Goal: Task Accomplishment & Management: Manage account settings

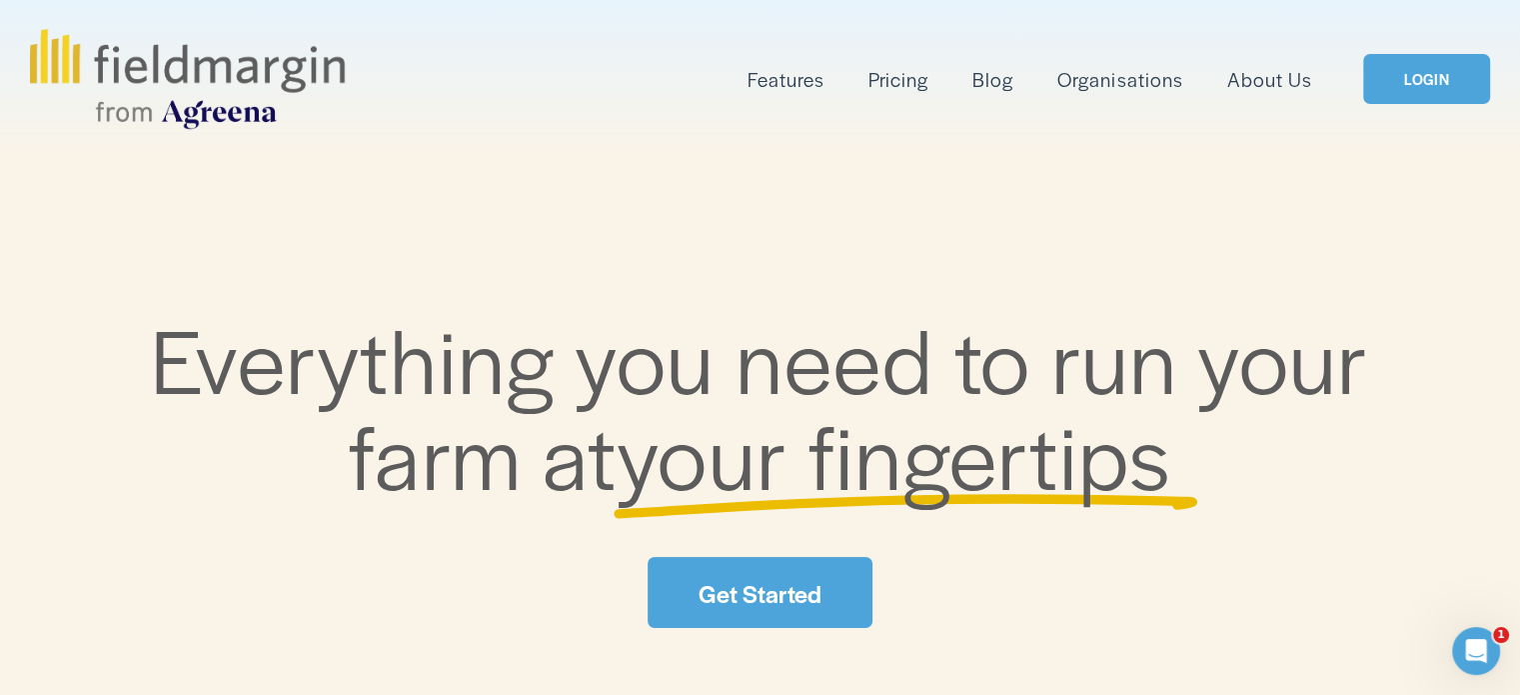
click at [1443, 111] on div "Features Mapping Plan Work" at bounding box center [759, 79] width 1459 height 100
click at [1437, 98] on link "LOGIN" at bounding box center [1426, 79] width 126 height 51
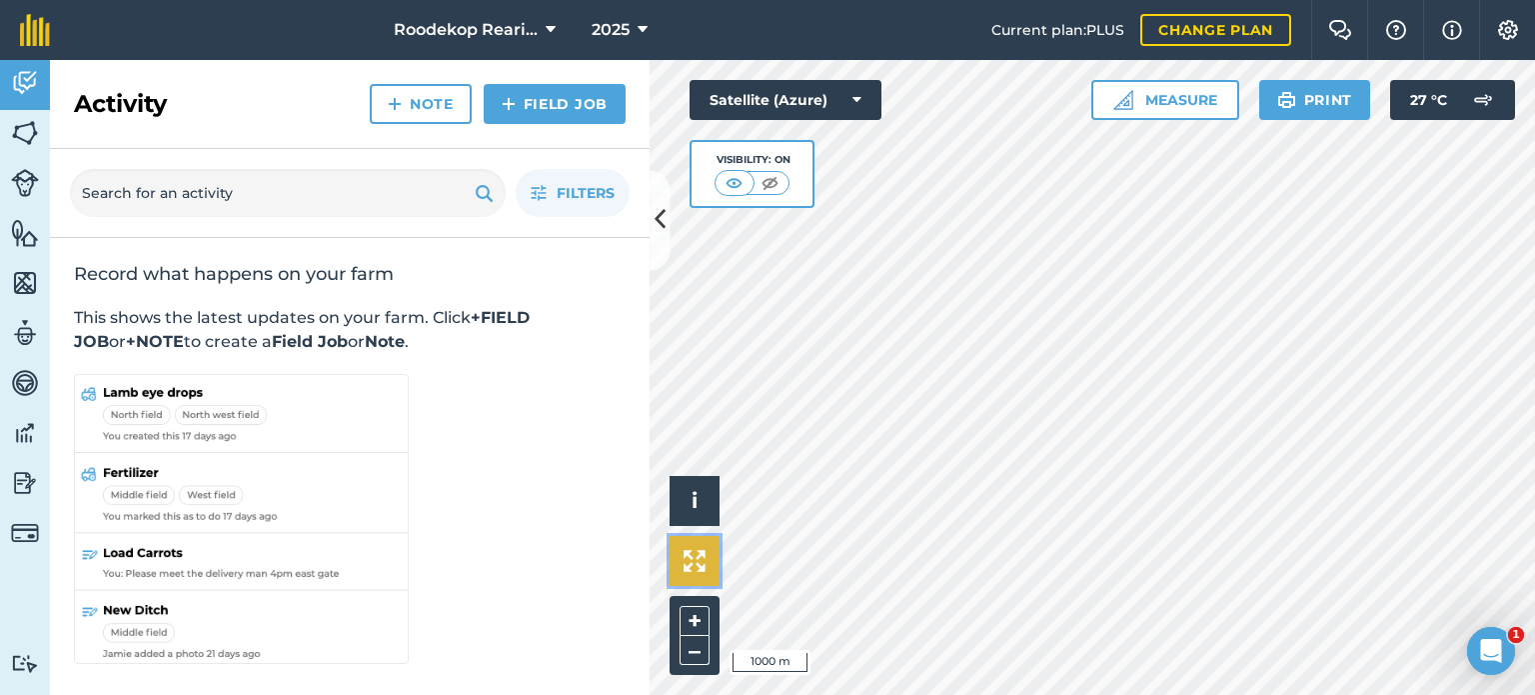
click at [711, 573] on button at bounding box center [695, 561] width 50 height 50
click at [694, 559] on img at bounding box center [695, 561] width 22 height 22
click at [664, 239] on button at bounding box center [660, 220] width 20 height 100
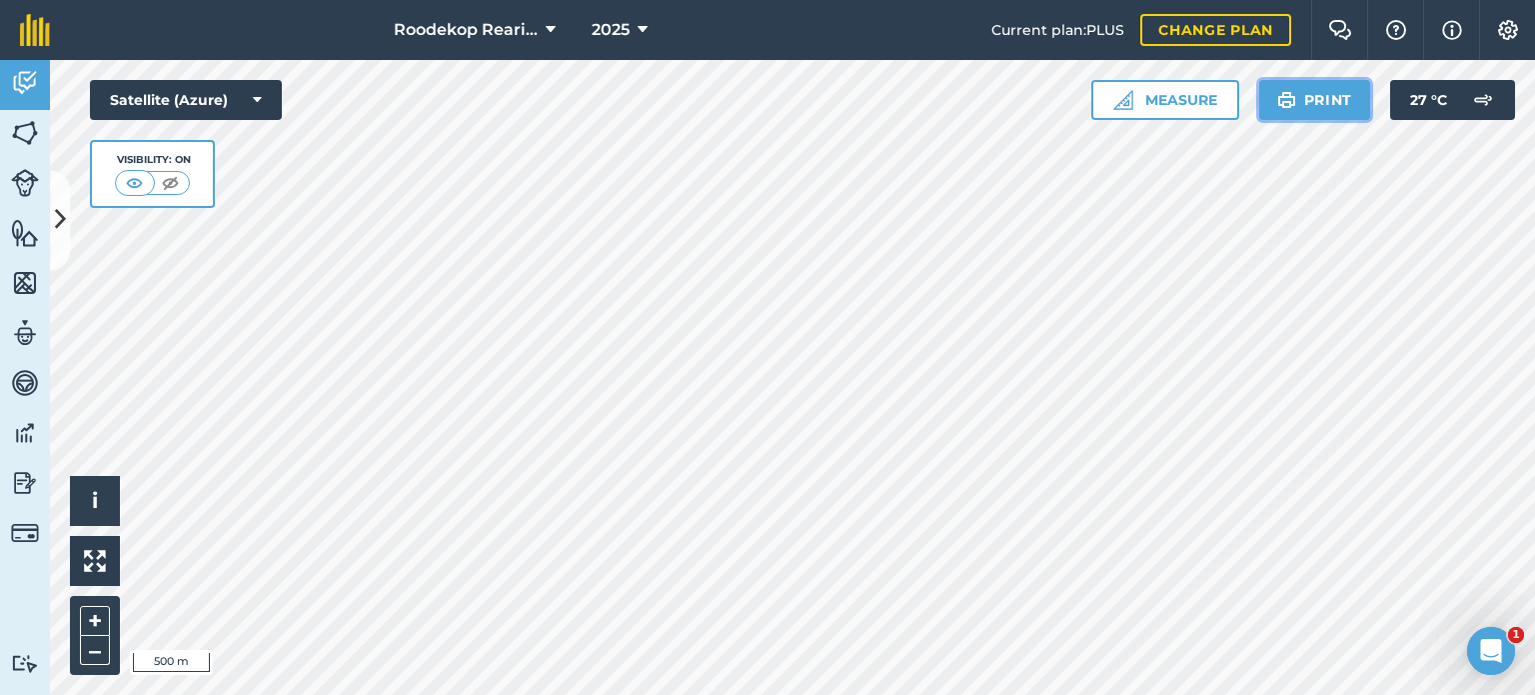
click at [1325, 111] on button "Print" at bounding box center [1315, 100] width 112 height 40
click at [16, 296] on img at bounding box center [25, 283] width 28 height 30
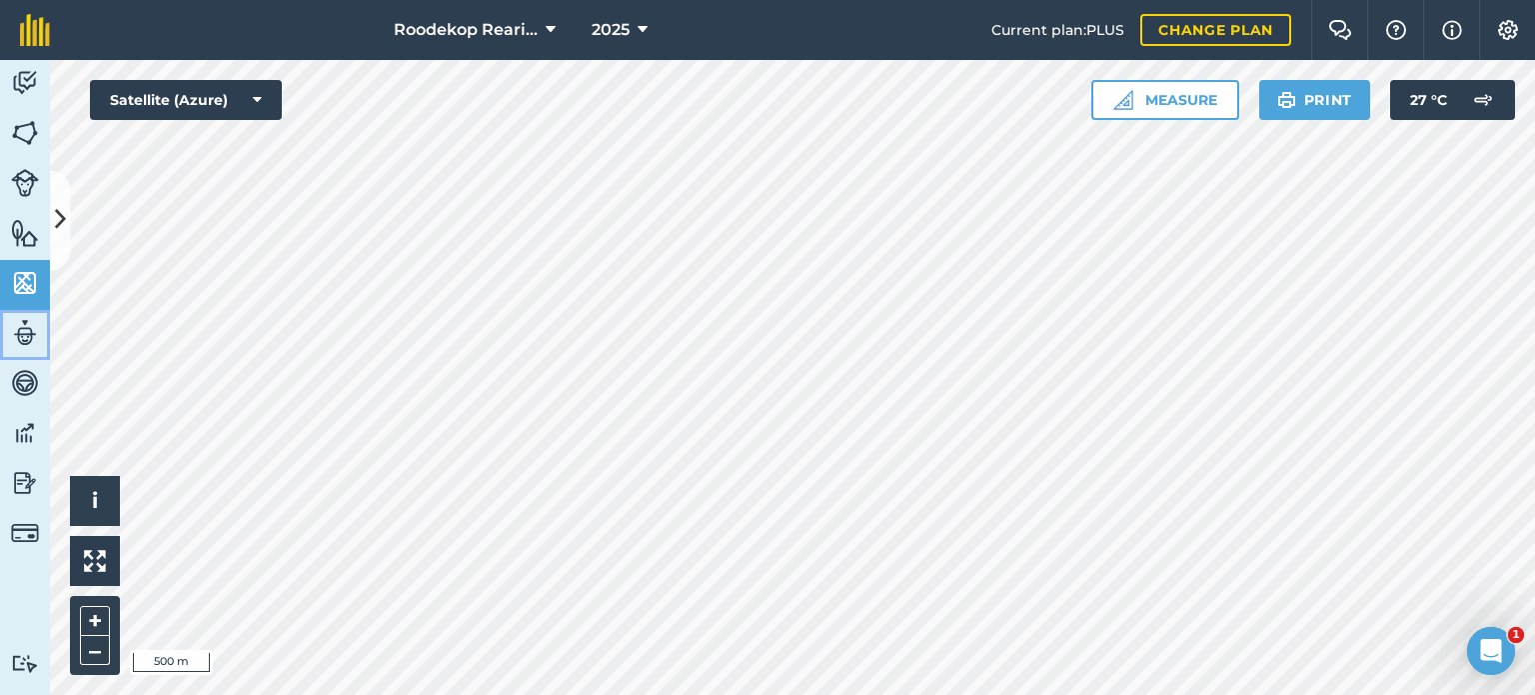
click at [29, 321] on img at bounding box center [25, 333] width 28 height 30
click at [18, 329] on img at bounding box center [25, 333] width 28 height 30
click at [24, 314] on link "Team" at bounding box center [25, 335] width 50 height 50
click at [62, 241] on button at bounding box center [60, 220] width 20 height 100
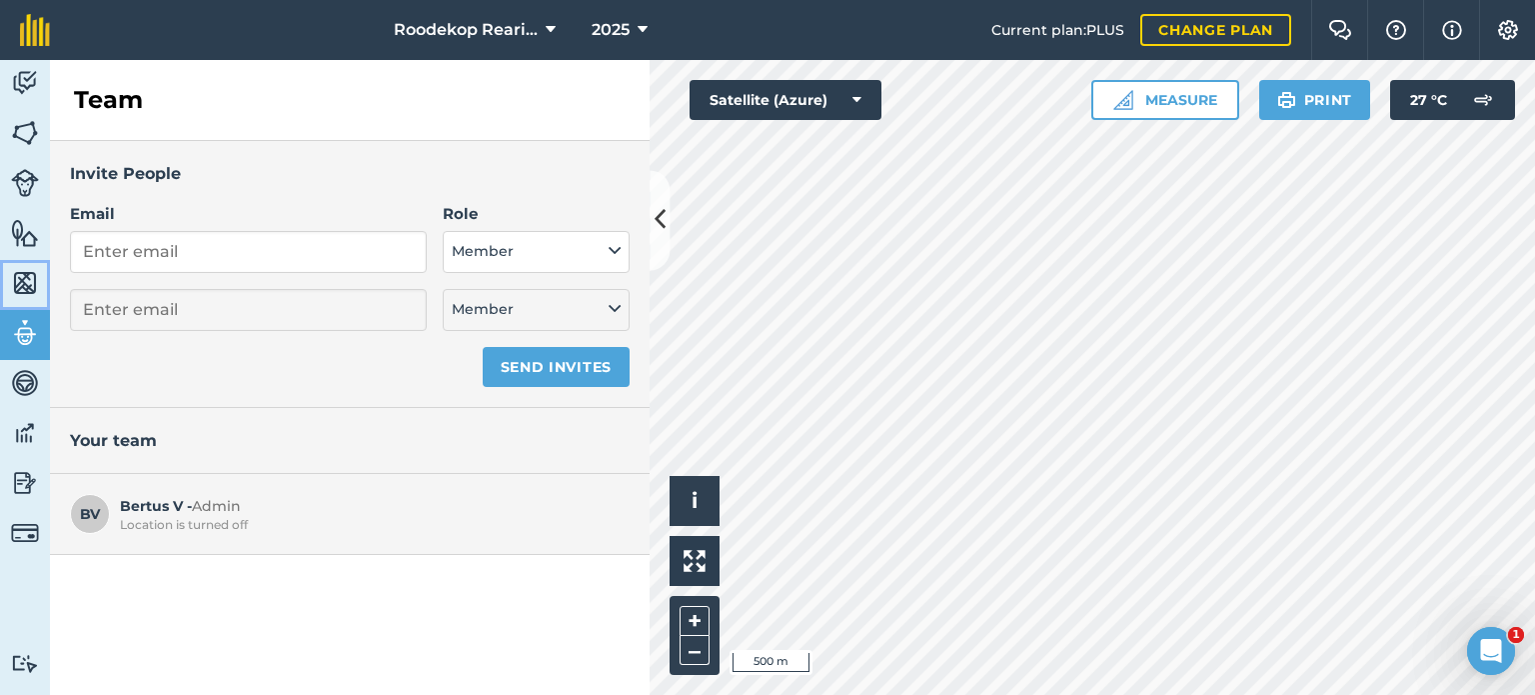
click at [21, 278] on img at bounding box center [25, 283] width 28 height 30
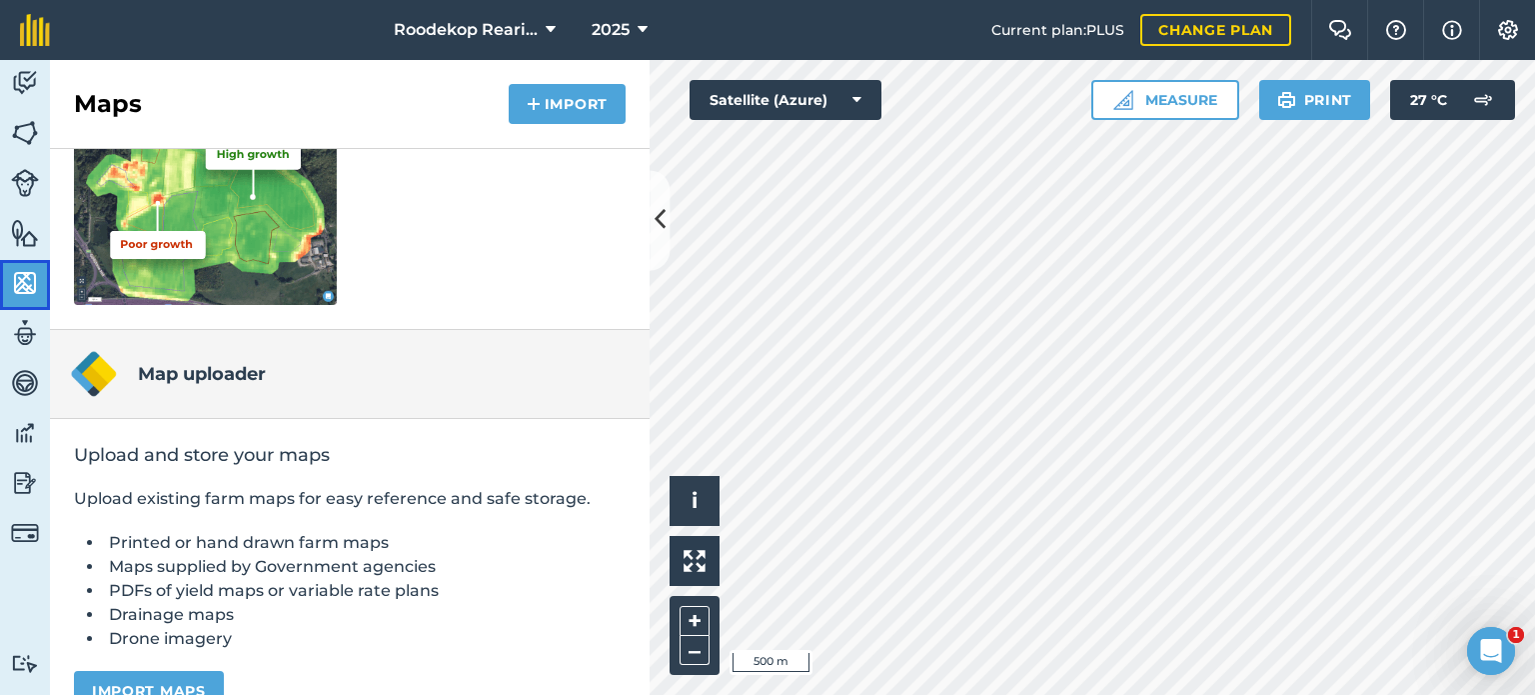
scroll to position [376, 0]
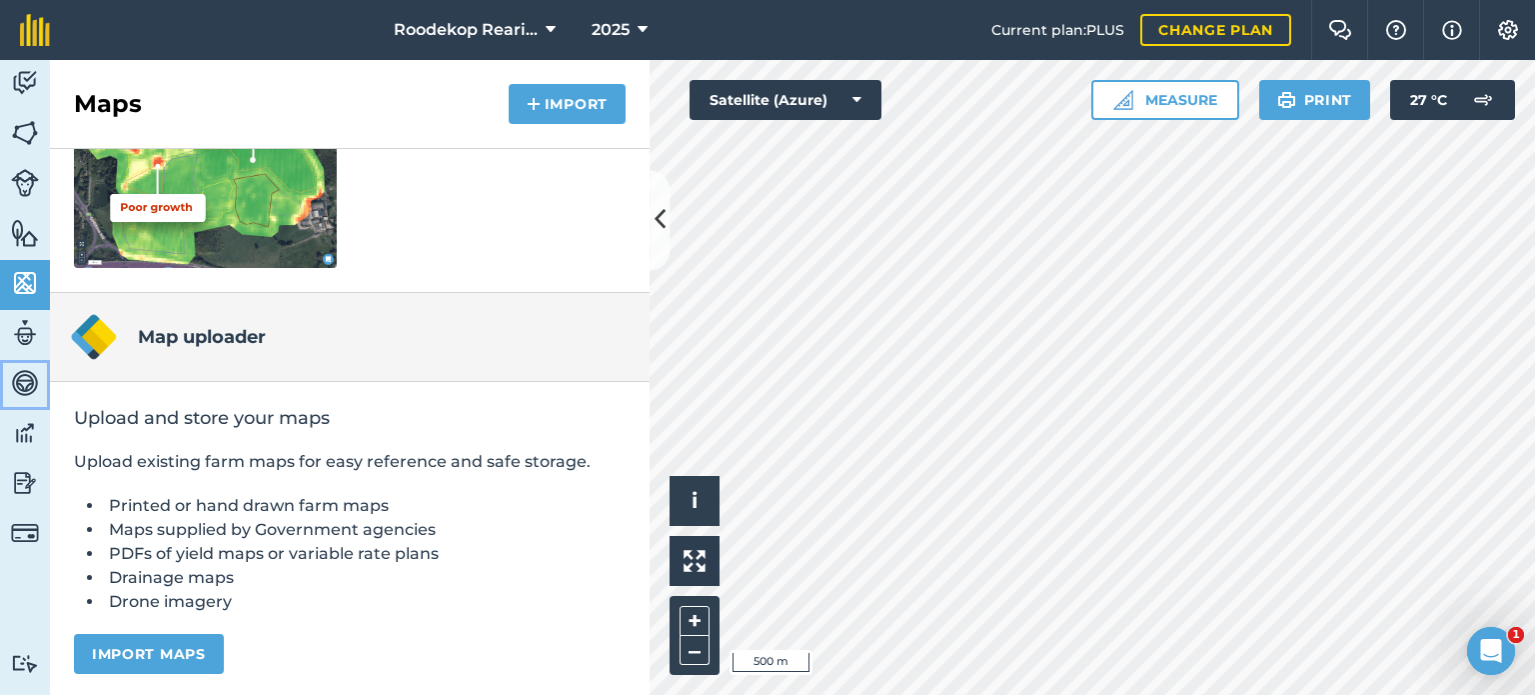
click at [13, 372] on img at bounding box center [25, 383] width 28 height 30
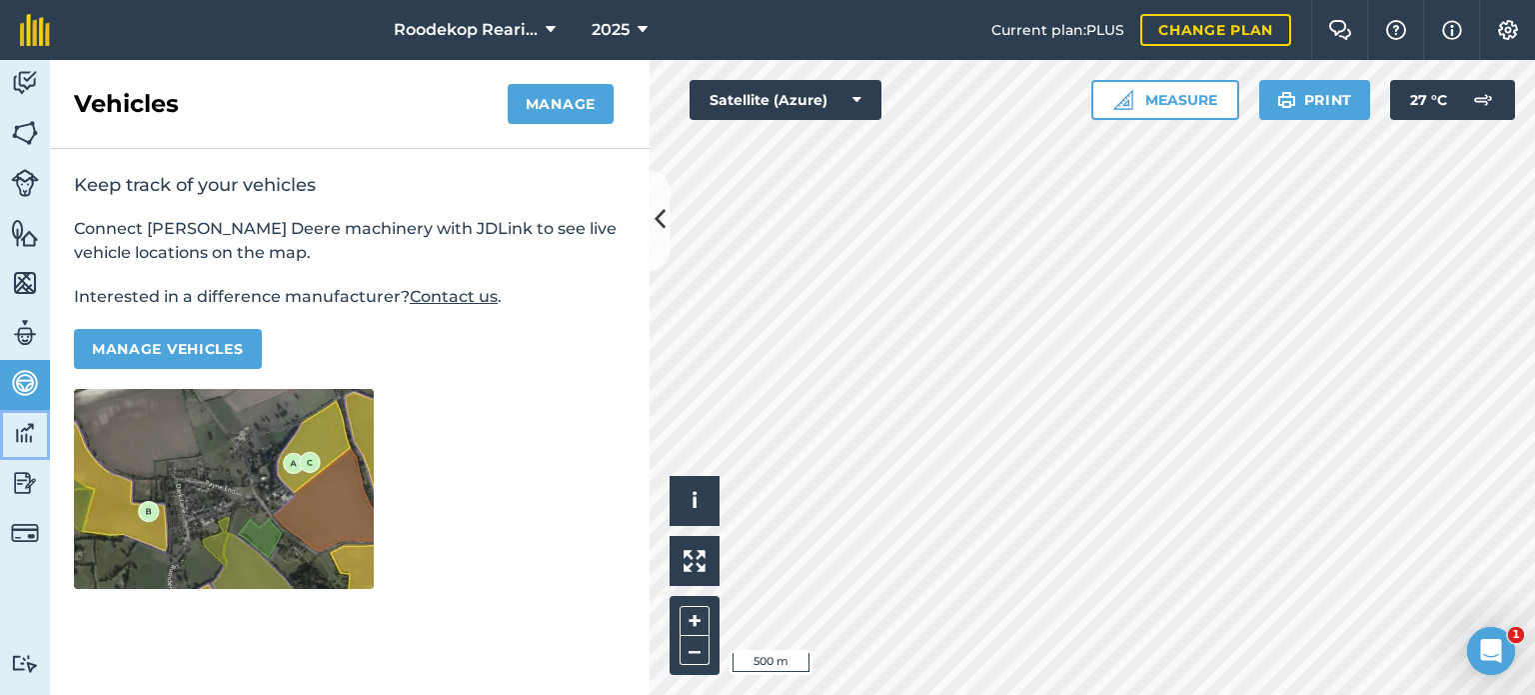
click at [14, 427] on img at bounding box center [25, 433] width 28 height 30
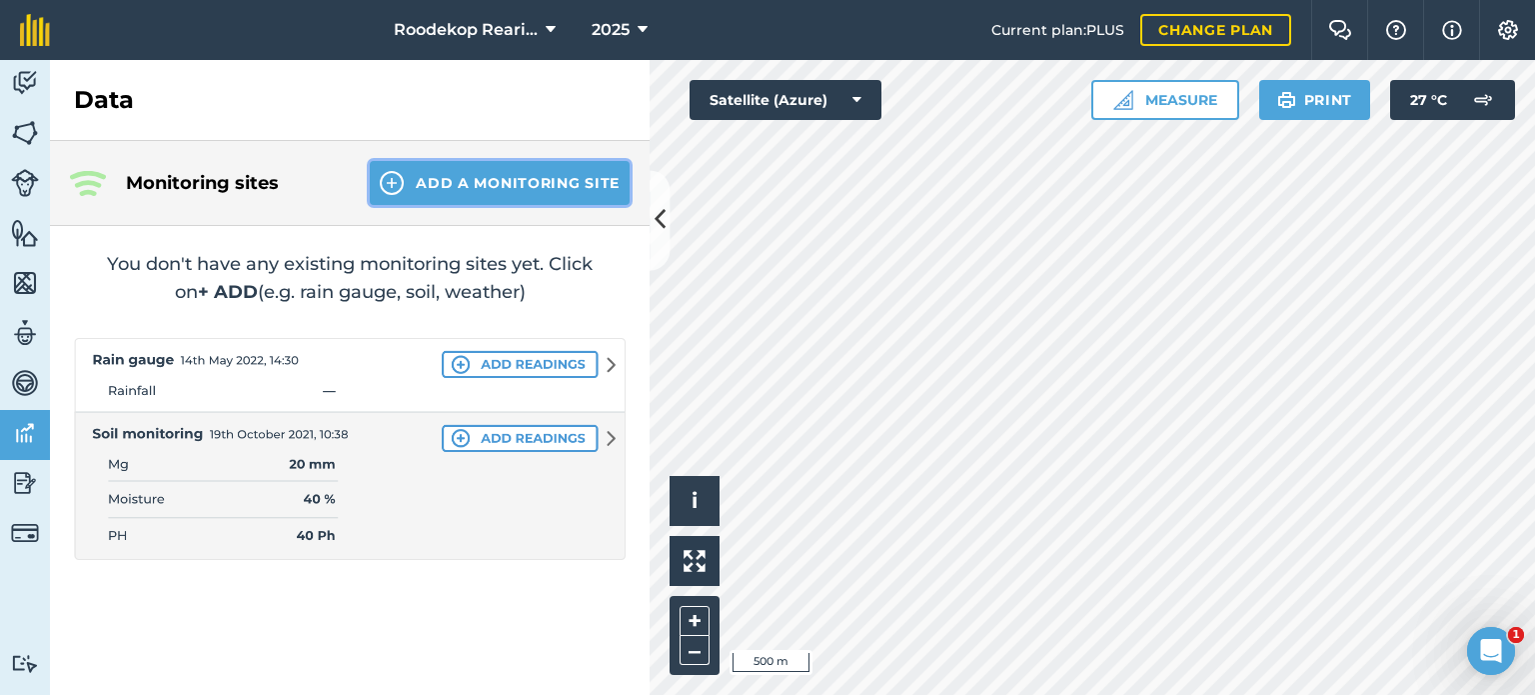
click at [528, 183] on button "Add a Monitoring Site" at bounding box center [500, 183] width 260 height 44
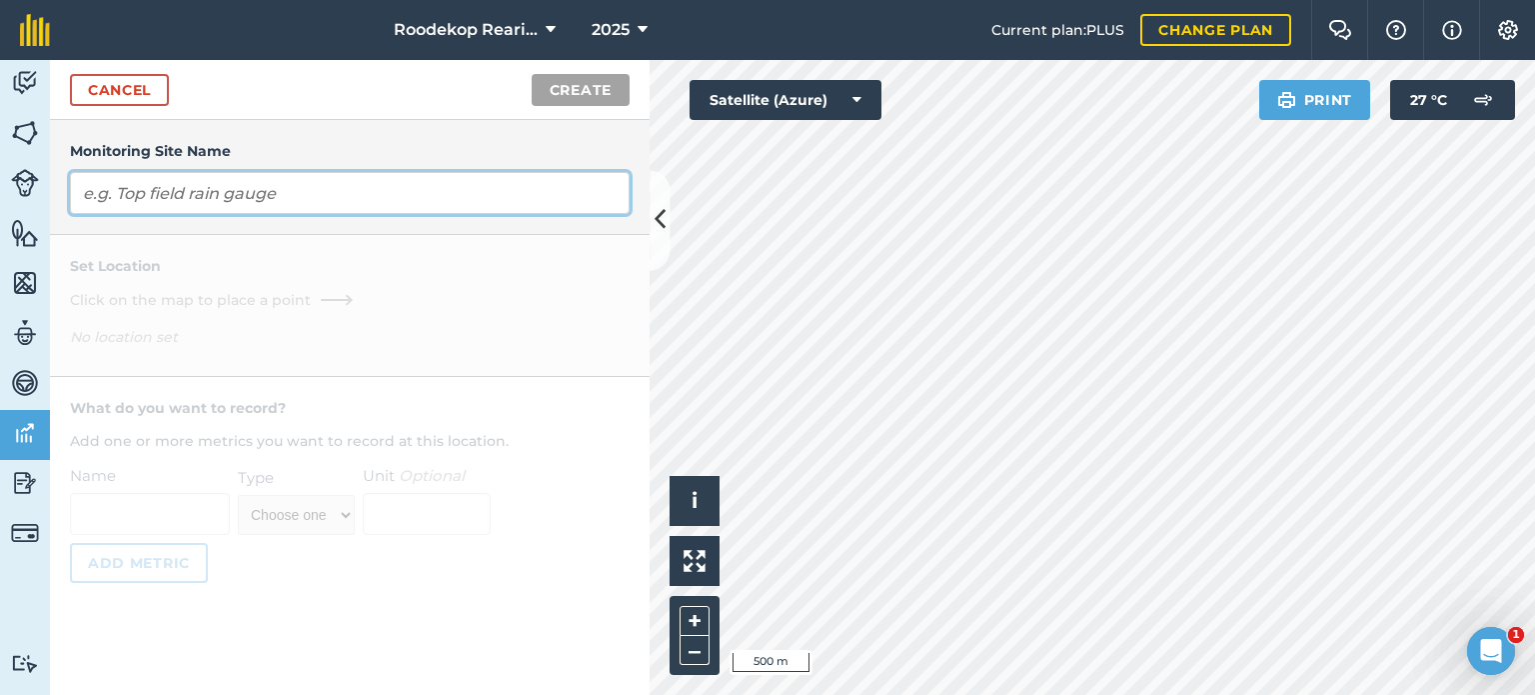
click at [164, 183] on input "text" at bounding box center [350, 193] width 560 height 42
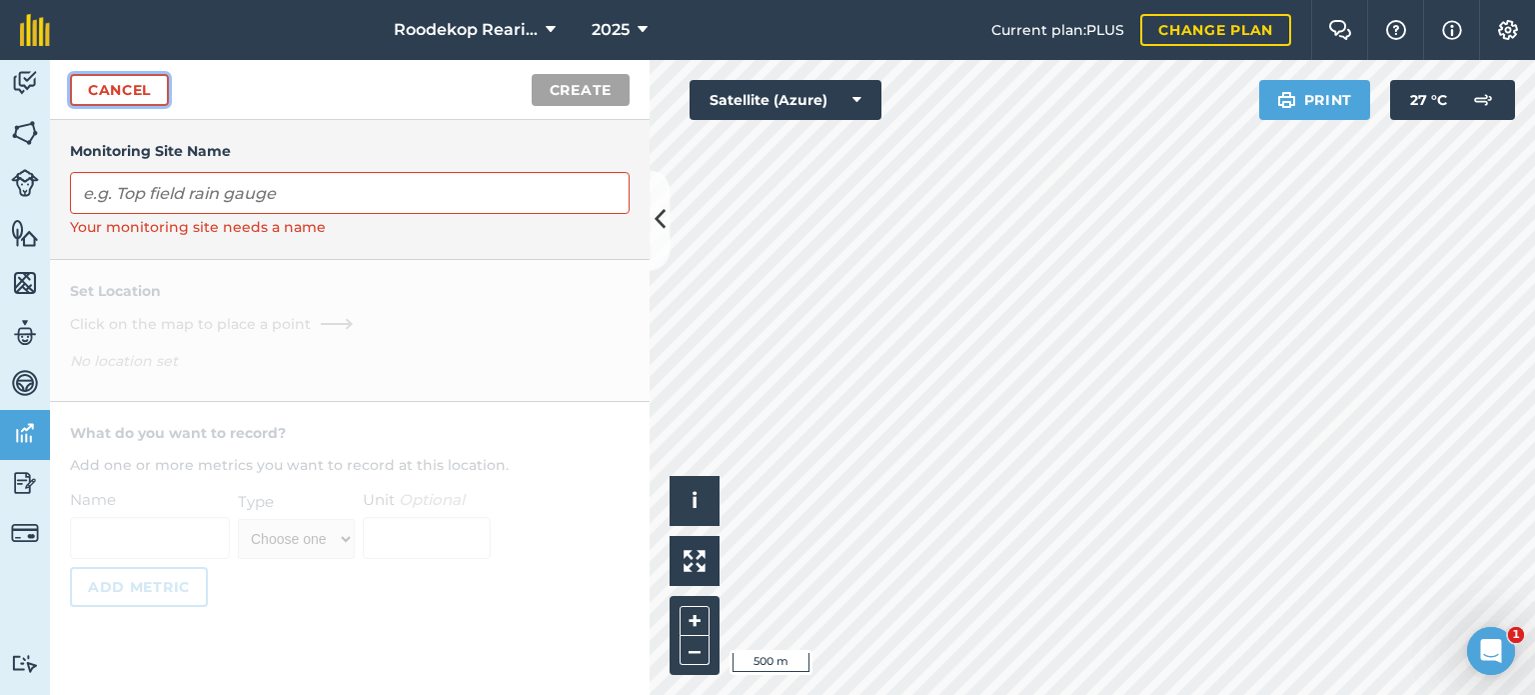
click at [135, 78] on link "Cancel" at bounding box center [119, 90] width 99 height 32
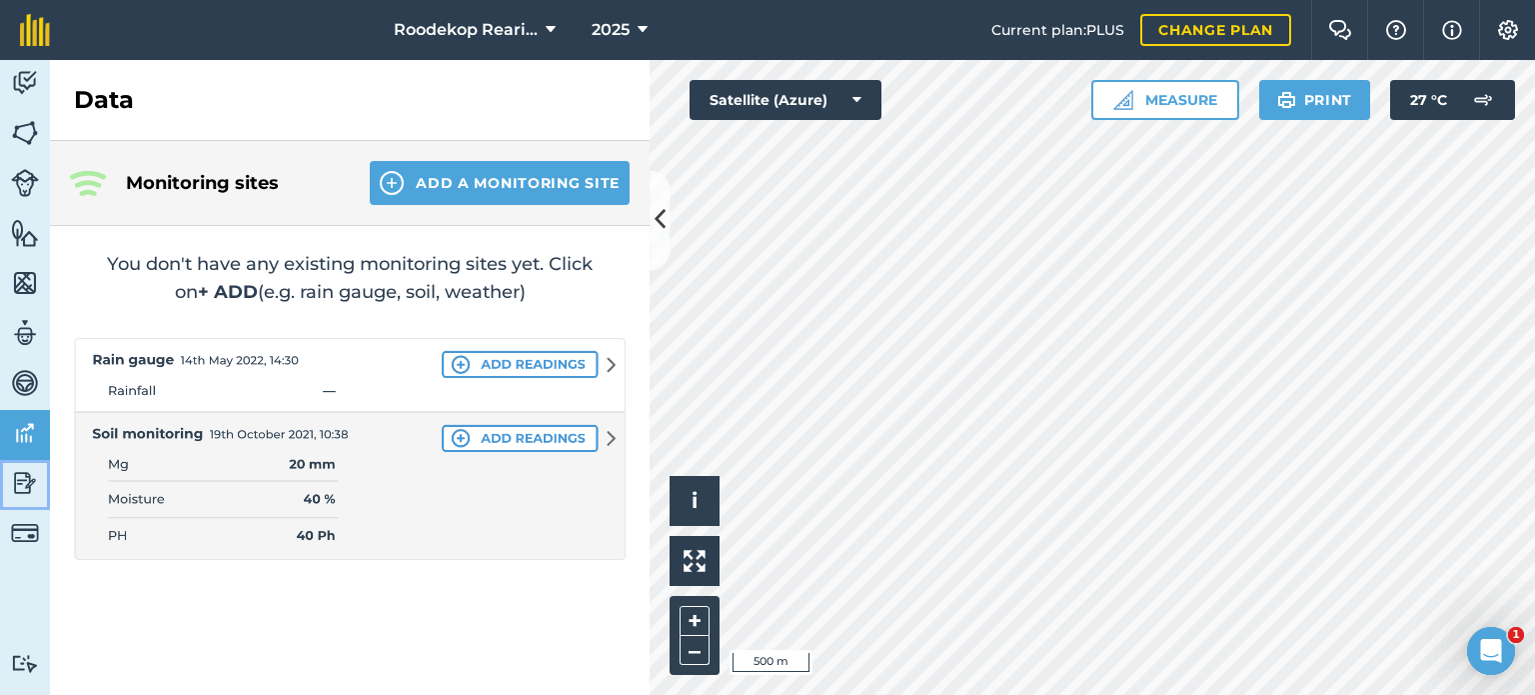
click at [19, 483] on img at bounding box center [25, 483] width 28 height 30
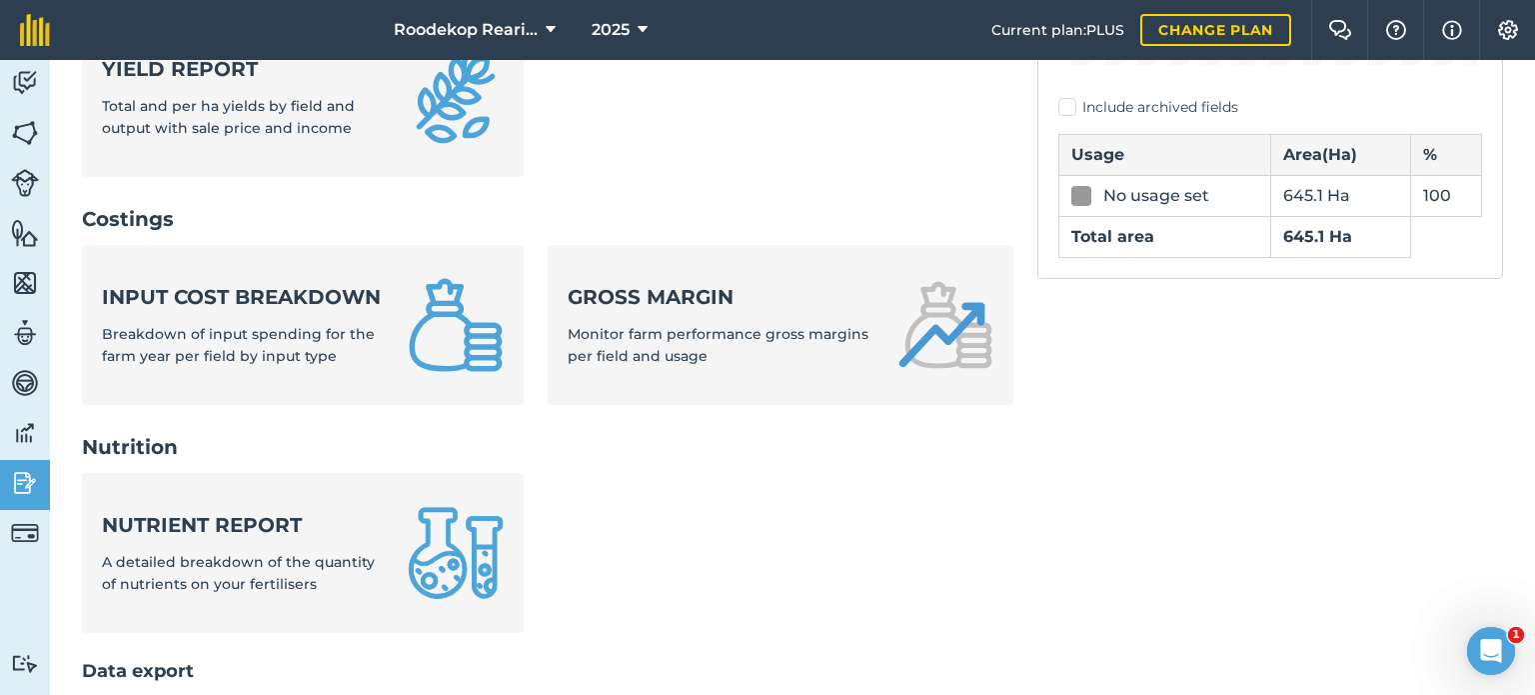
scroll to position [700, 0]
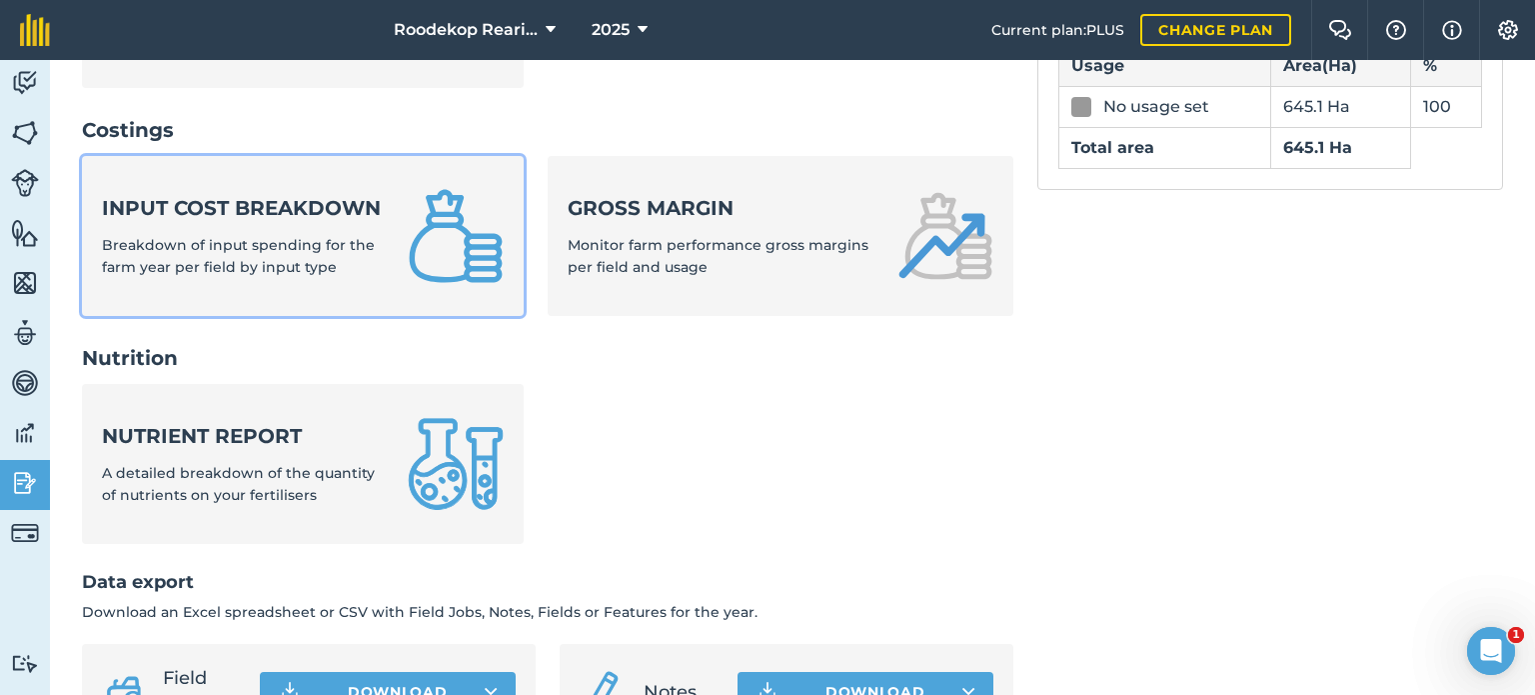
drag, startPoint x: 489, startPoint y: 291, endPoint x: 464, endPoint y: 296, distance: 25.5
click at [488, 284] on img at bounding box center [456, 236] width 96 height 96
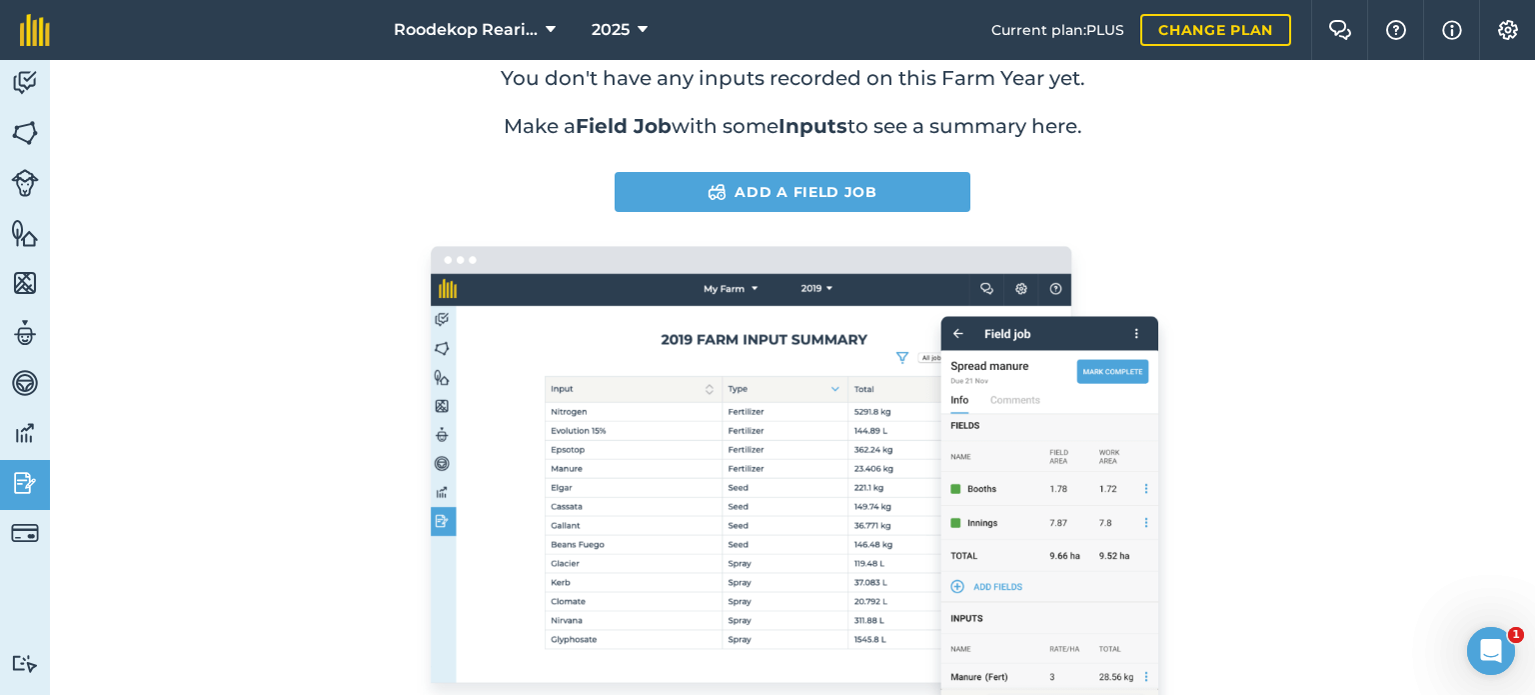
scroll to position [200, 0]
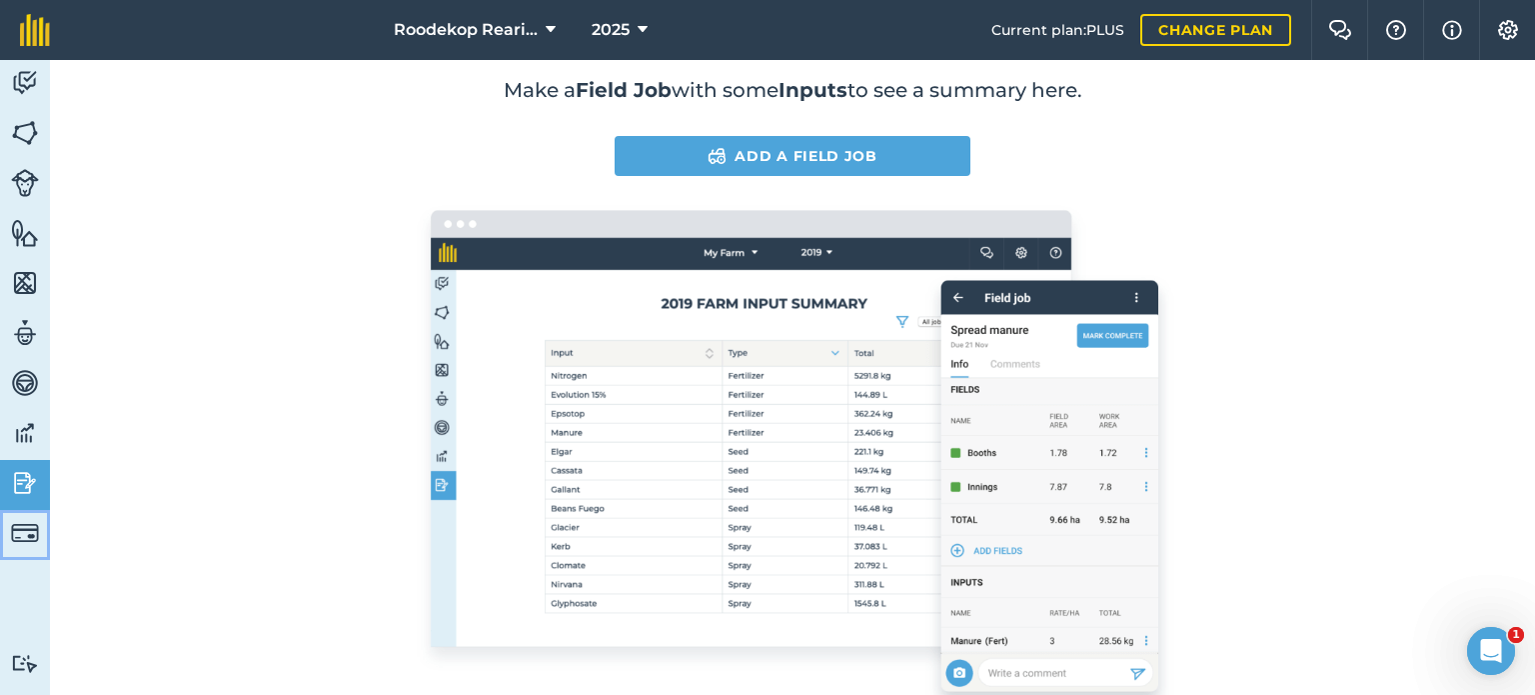
click at [21, 526] on img at bounding box center [25, 533] width 28 height 28
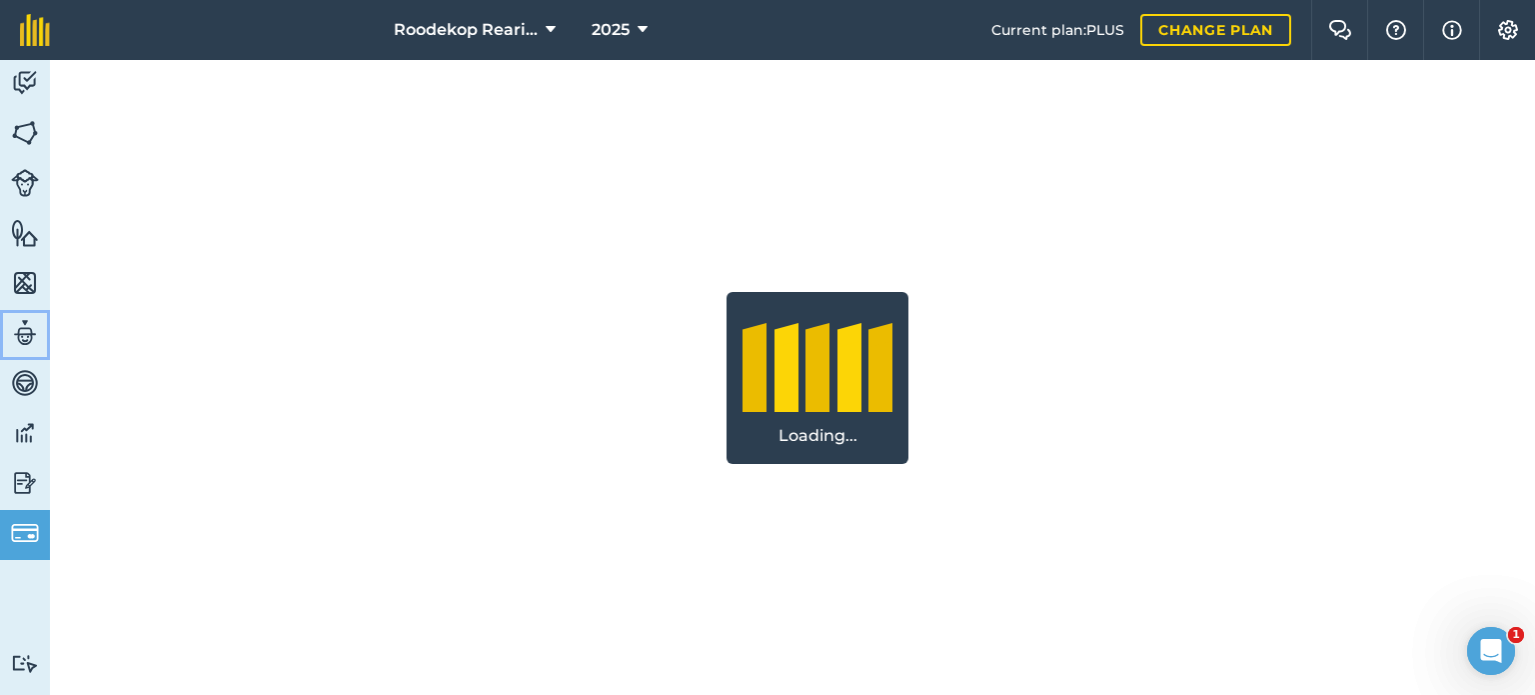
click at [33, 326] on img at bounding box center [25, 333] width 28 height 30
select select "MEMBER"
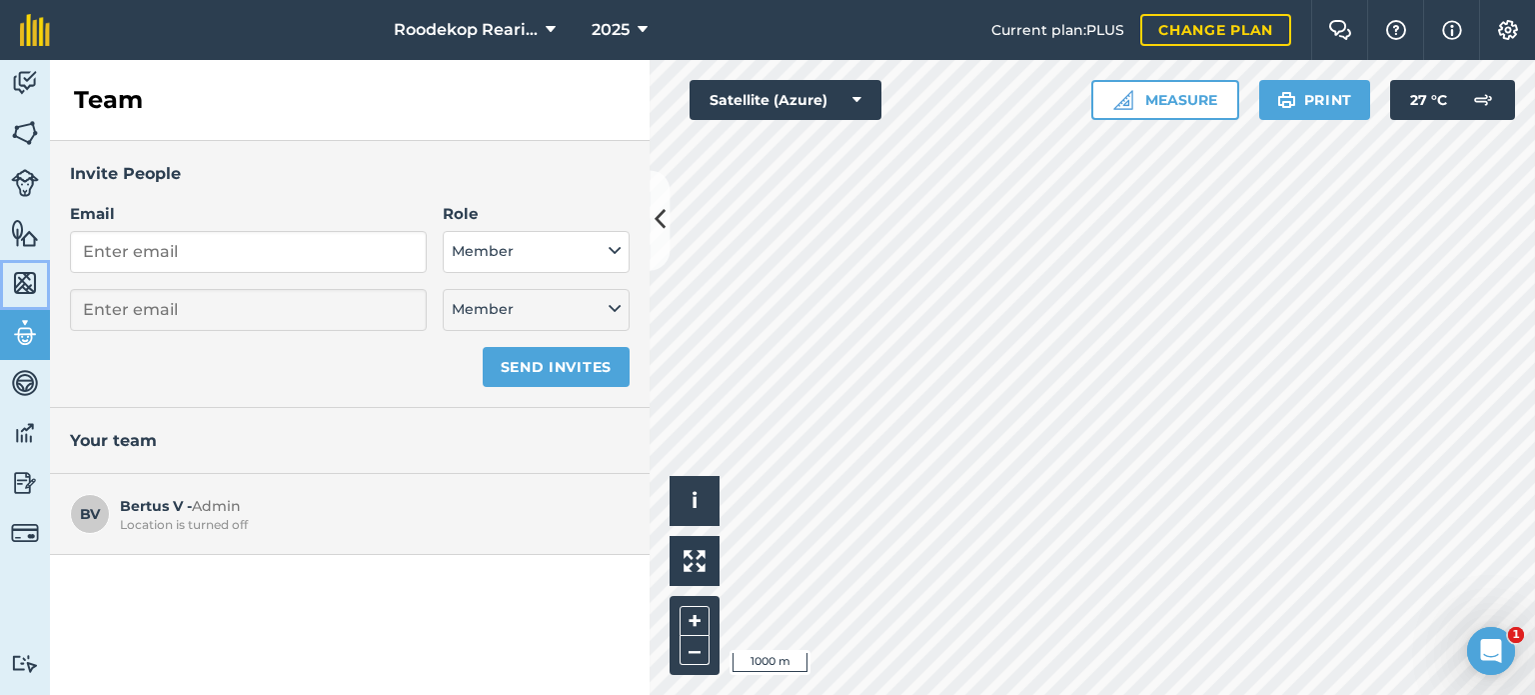
click at [24, 294] on img at bounding box center [25, 283] width 28 height 30
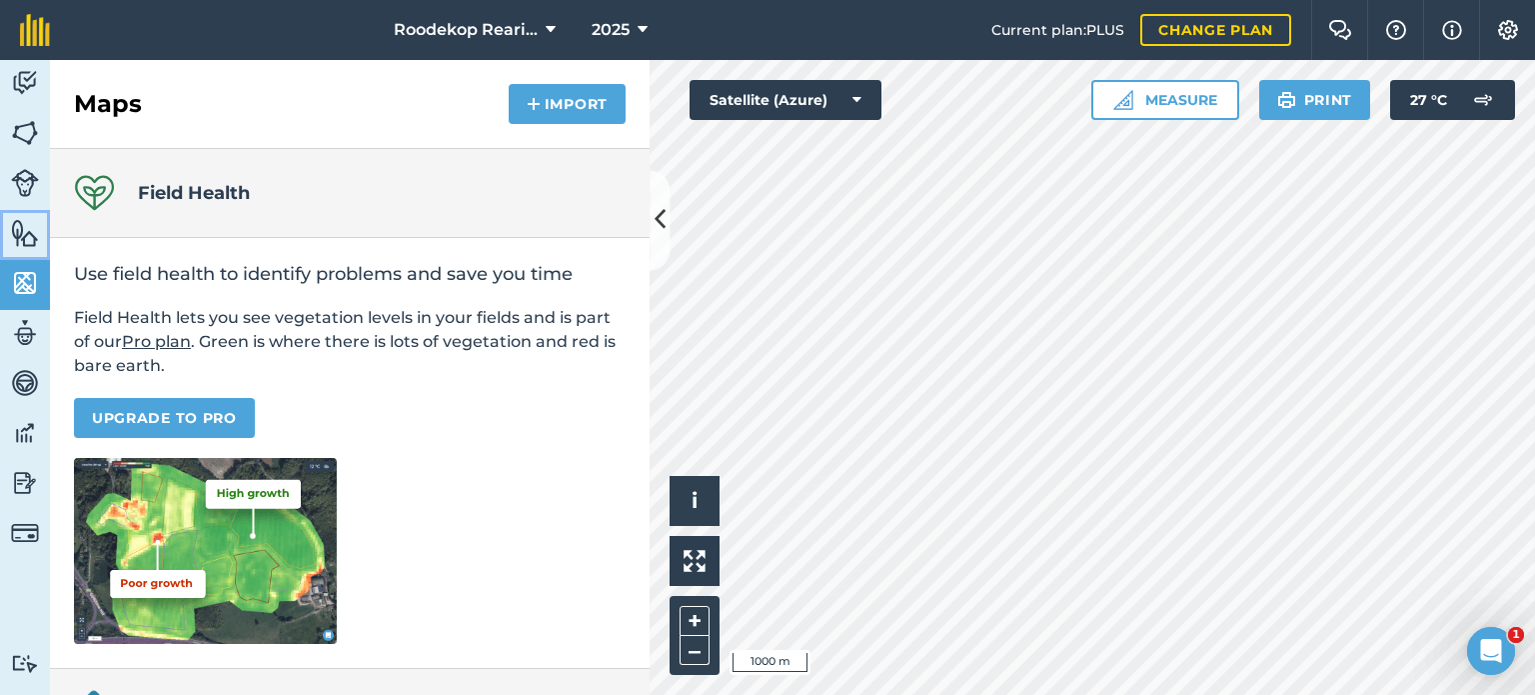
click at [24, 220] on img at bounding box center [25, 233] width 28 height 30
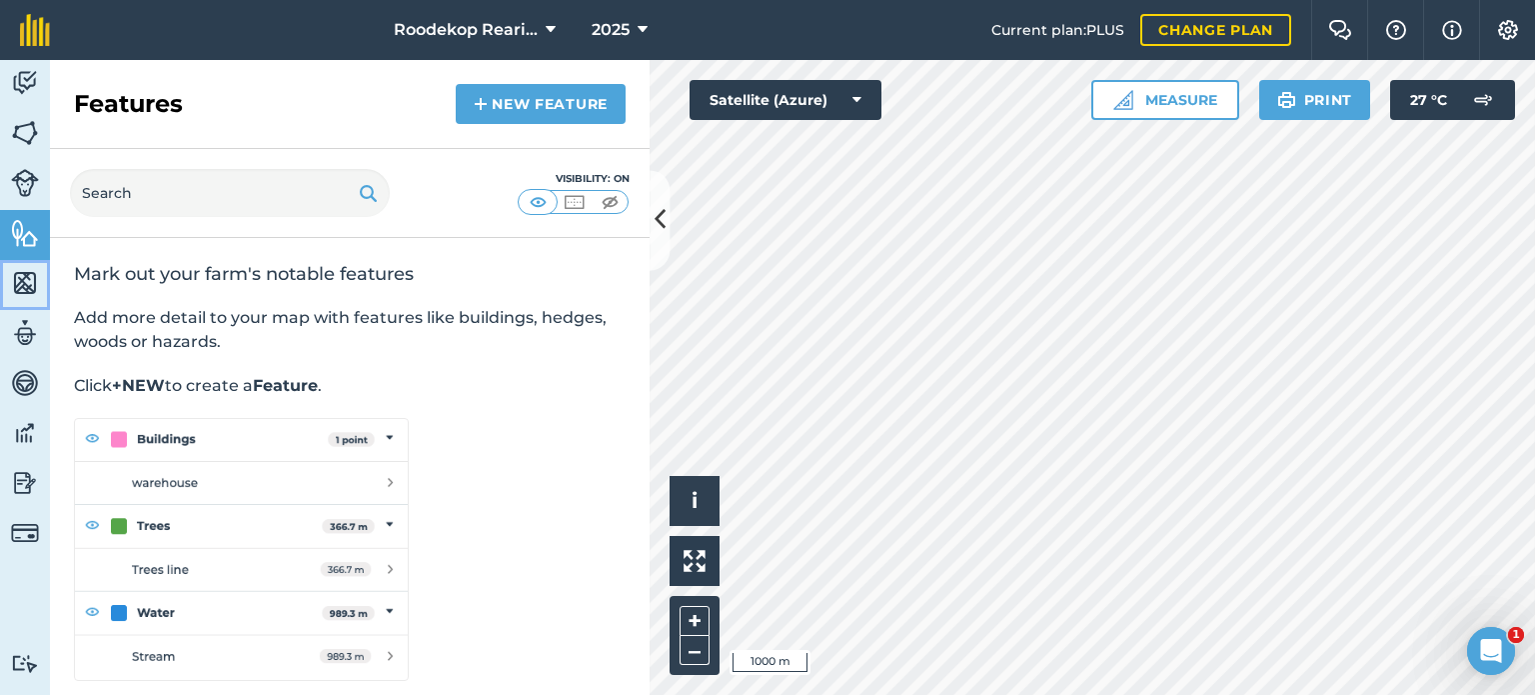
click at [16, 266] on link "Maps" at bounding box center [25, 285] width 50 height 50
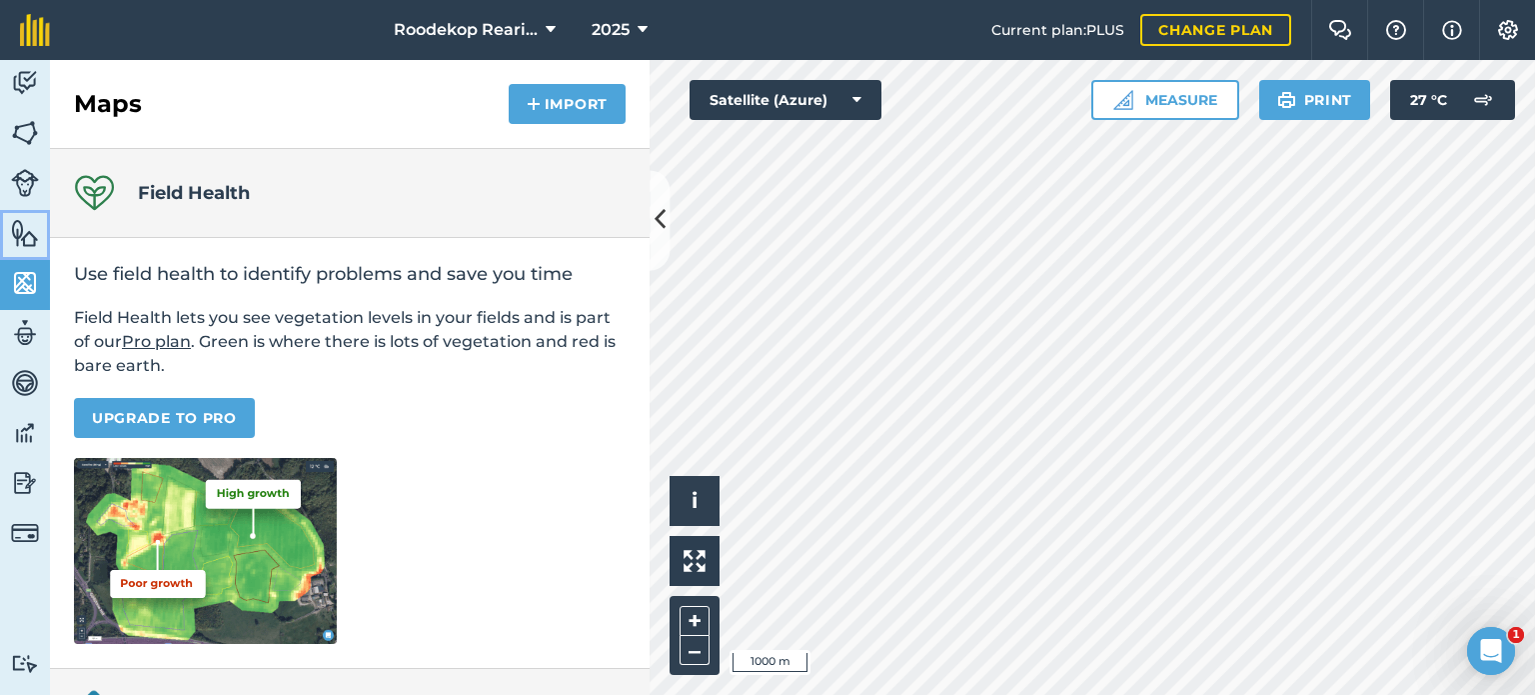
click at [27, 237] on img at bounding box center [25, 233] width 28 height 30
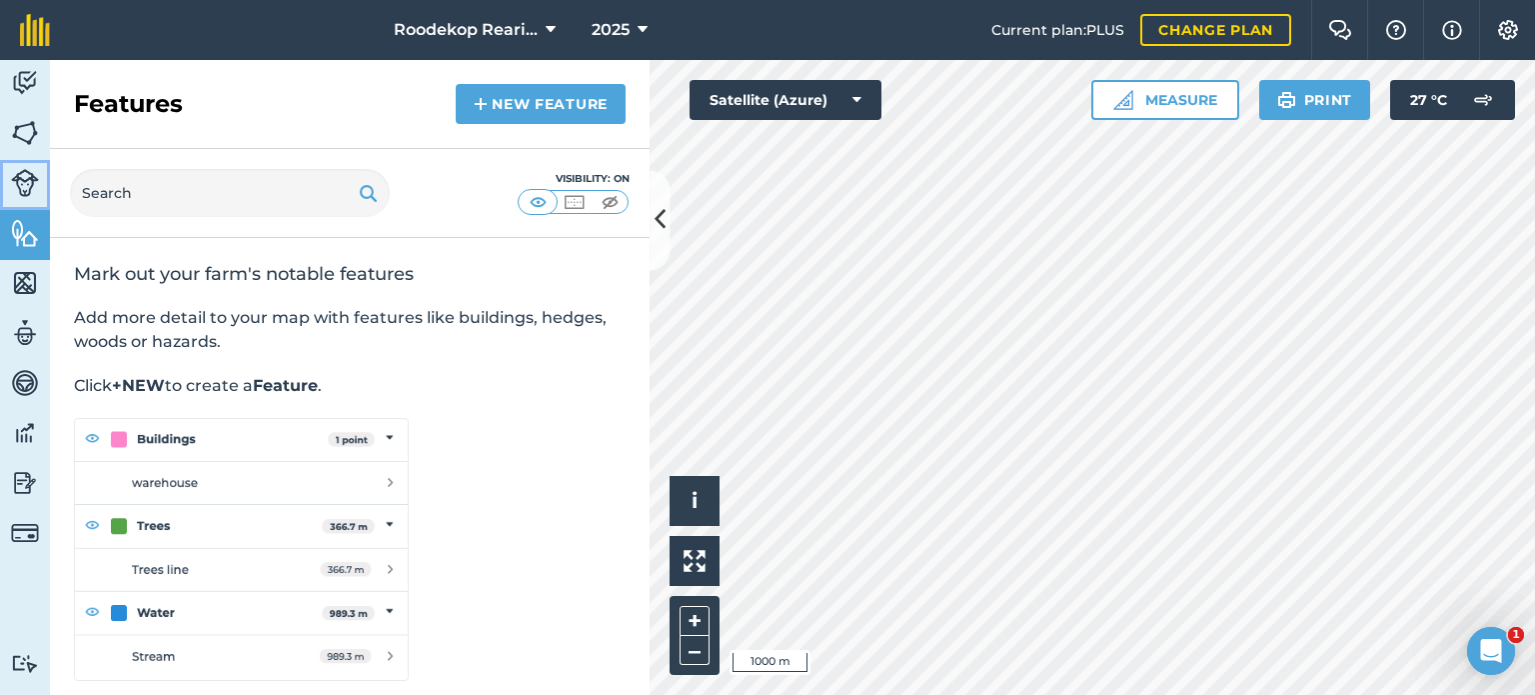
click at [12, 175] on img at bounding box center [25, 183] width 28 height 28
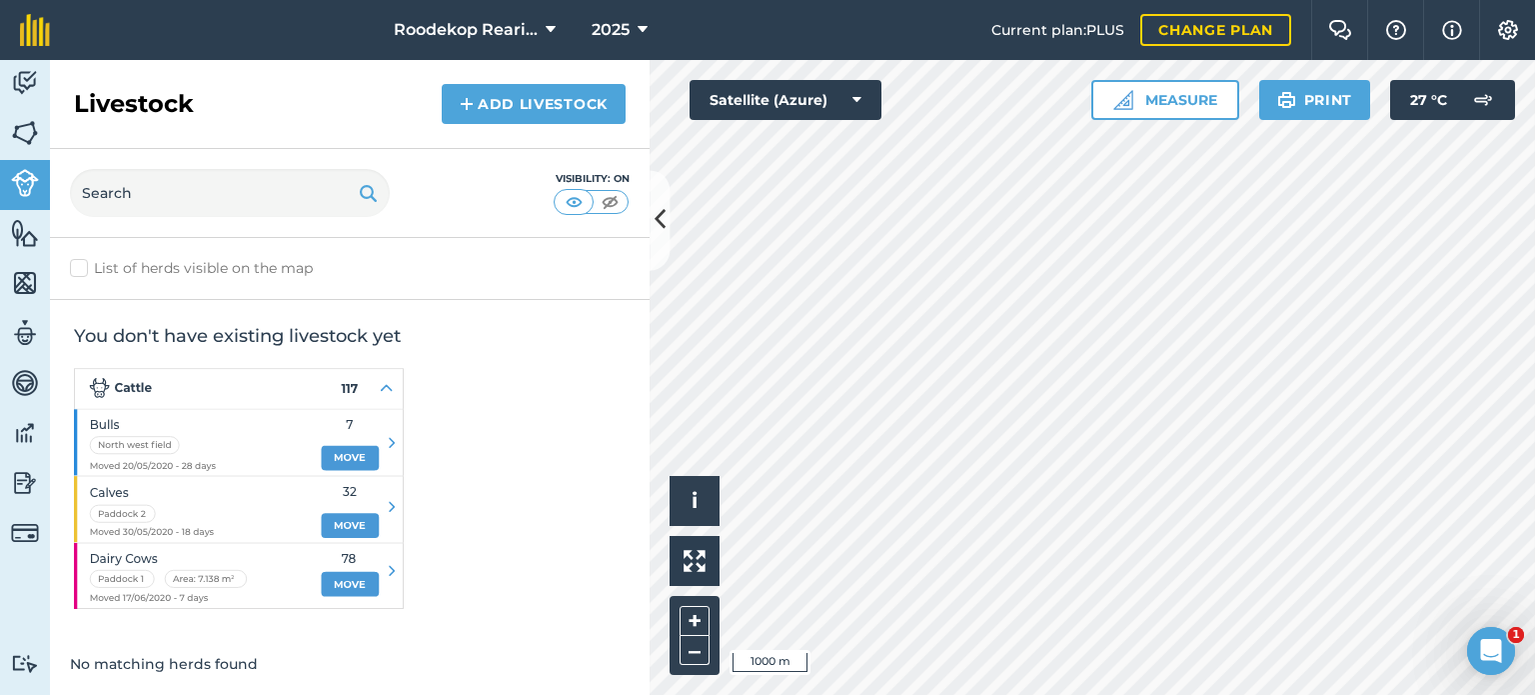
click at [87, 261] on label "List of herds visible on the map" at bounding box center [350, 268] width 560 height 21
click at [83, 261] on input "List of herds visible on the map" at bounding box center [76, 264] width 13 height 13
checkbox input "true"
click at [29, 134] on img at bounding box center [25, 133] width 28 height 30
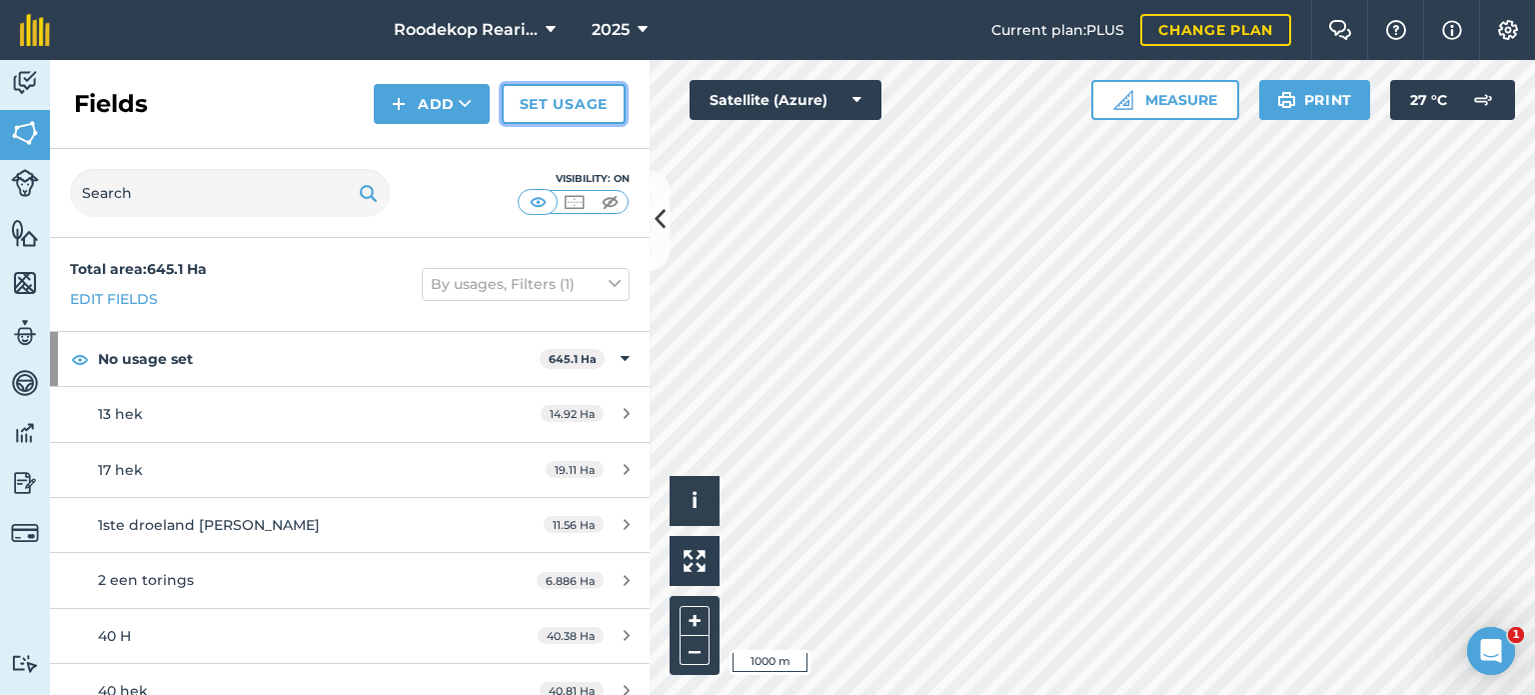
click at [562, 119] on link "Set usage" at bounding box center [564, 104] width 124 height 40
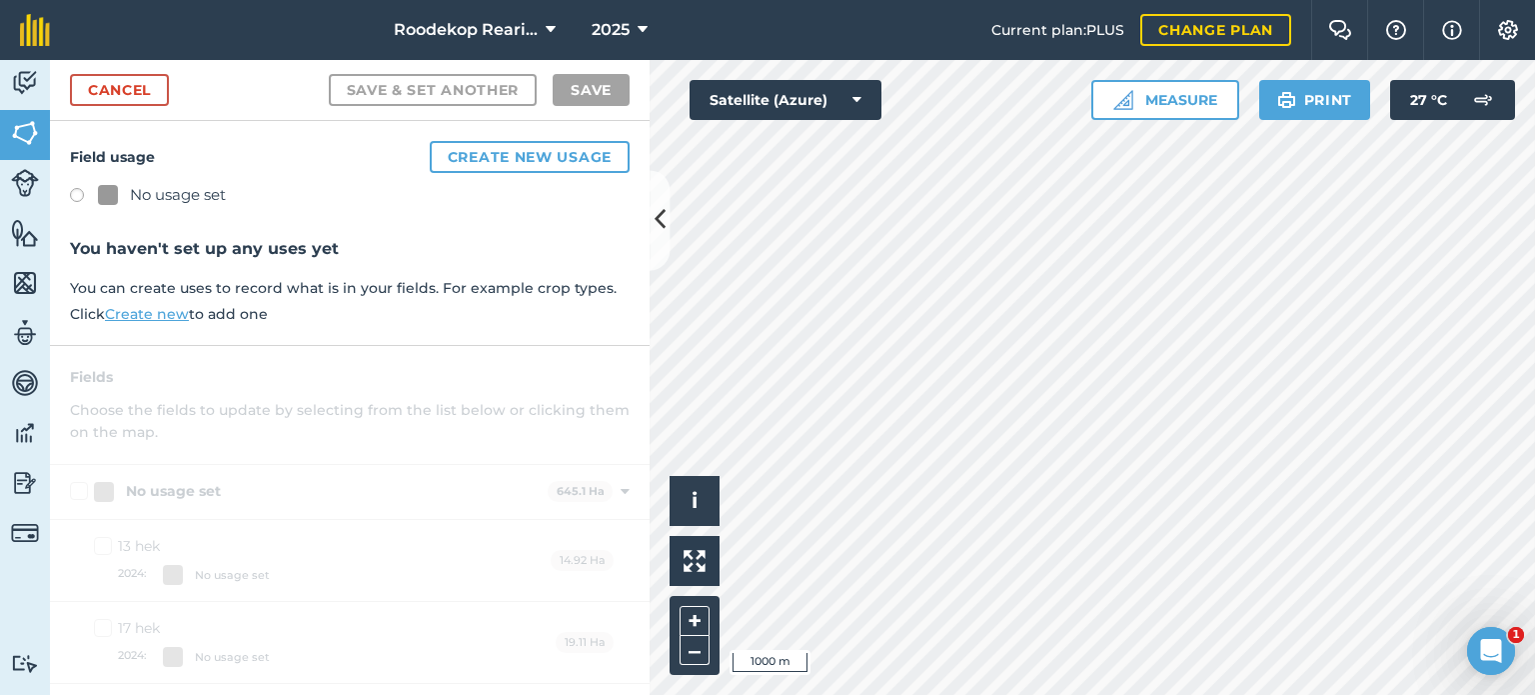
click at [164, 315] on link "Create new" at bounding box center [147, 314] width 84 height 18
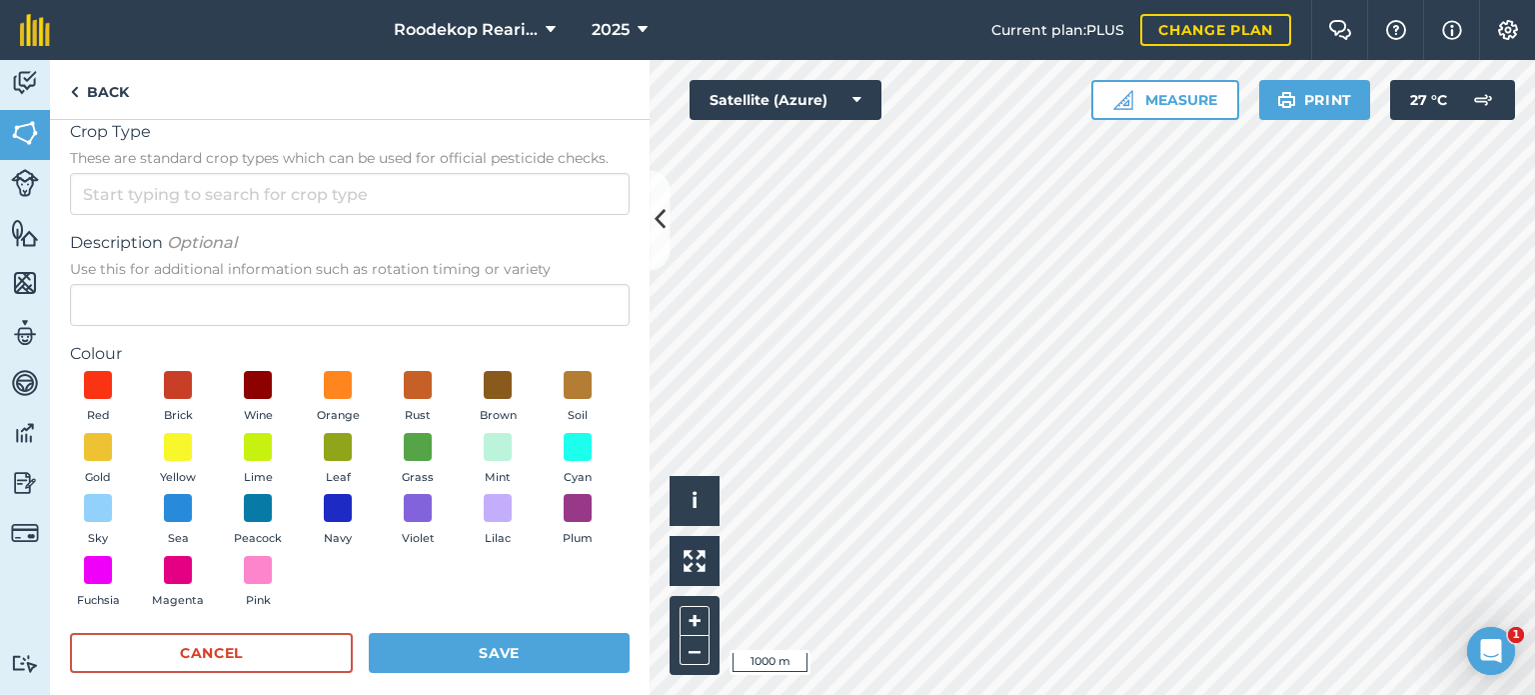
scroll to position [38, 0]
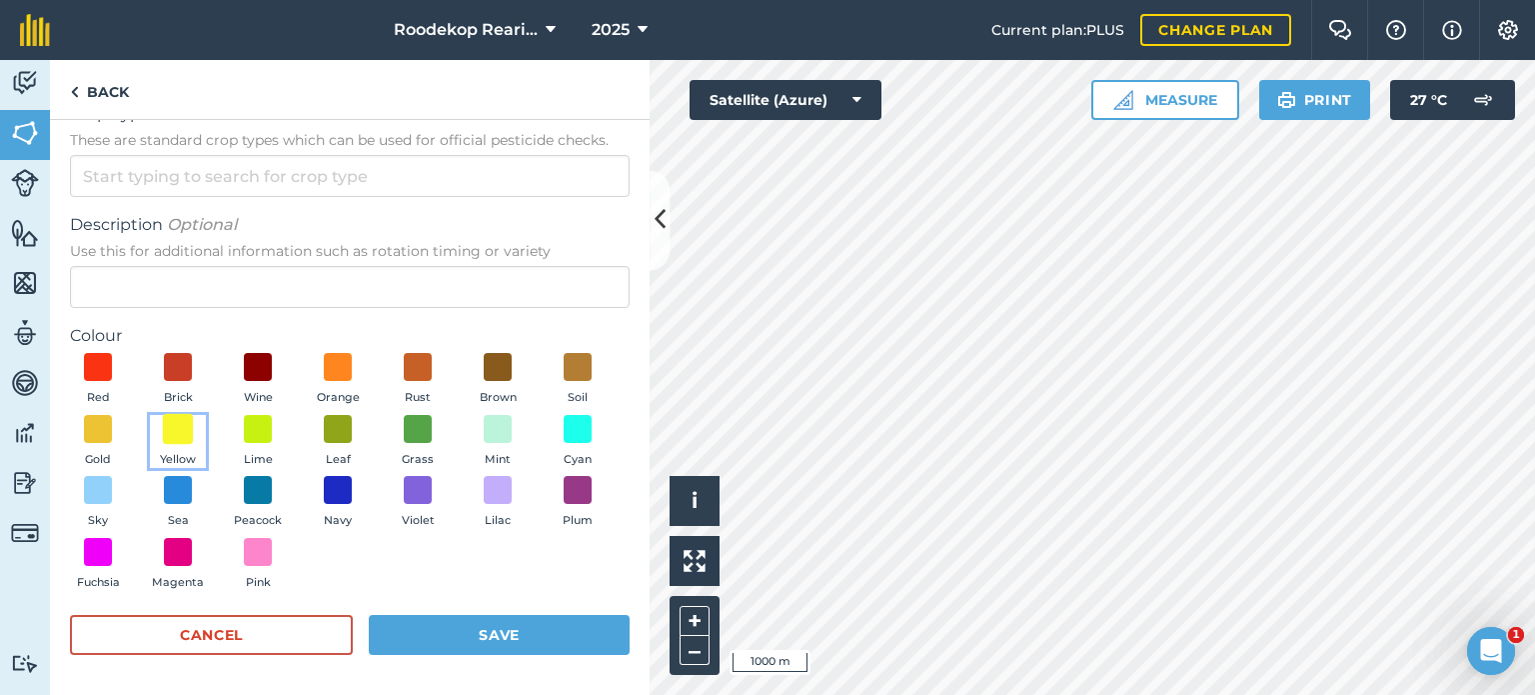
click at [194, 441] on span at bounding box center [178, 428] width 31 height 31
click at [436, 638] on button "Save" at bounding box center [499, 635] width 261 height 40
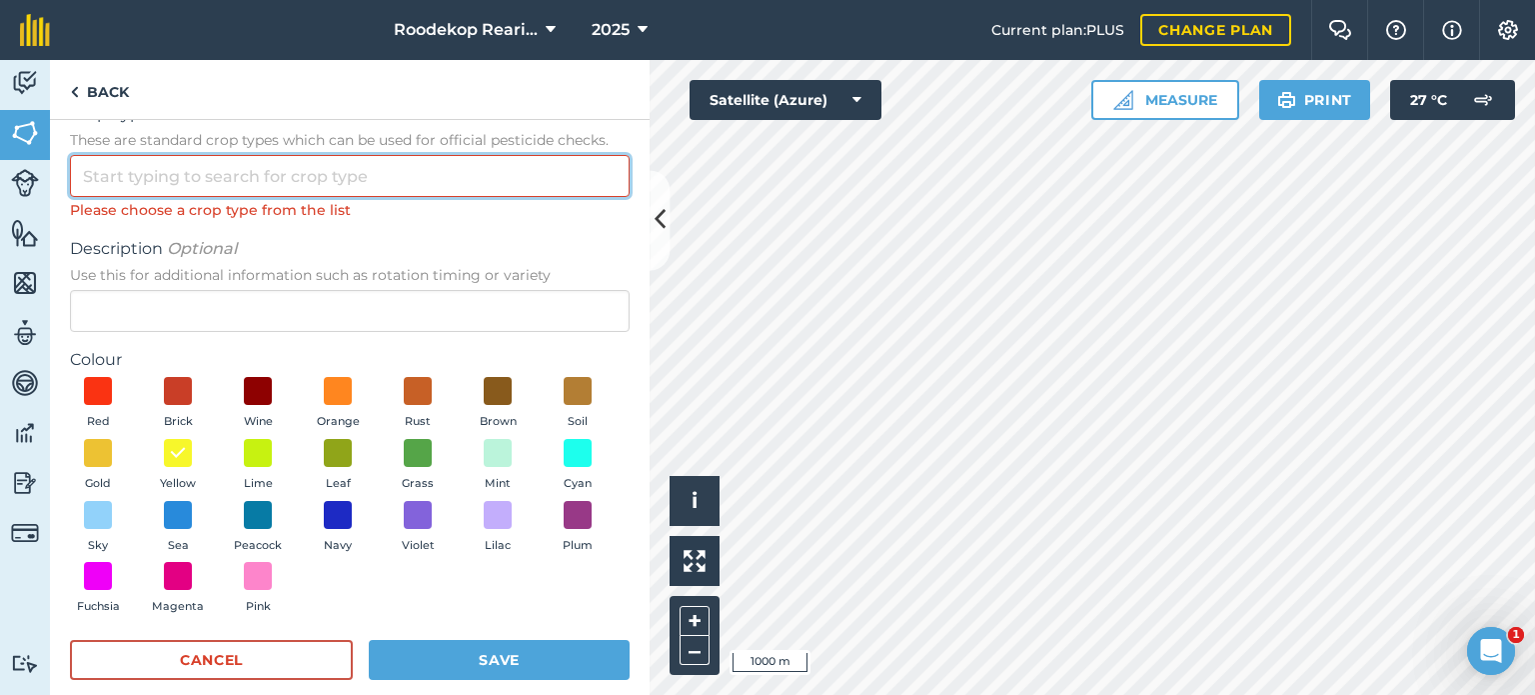
click at [327, 178] on input "Crop Type These are standard crop types which can be used for official pesticid…" at bounding box center [350, 176] width 560 height 42
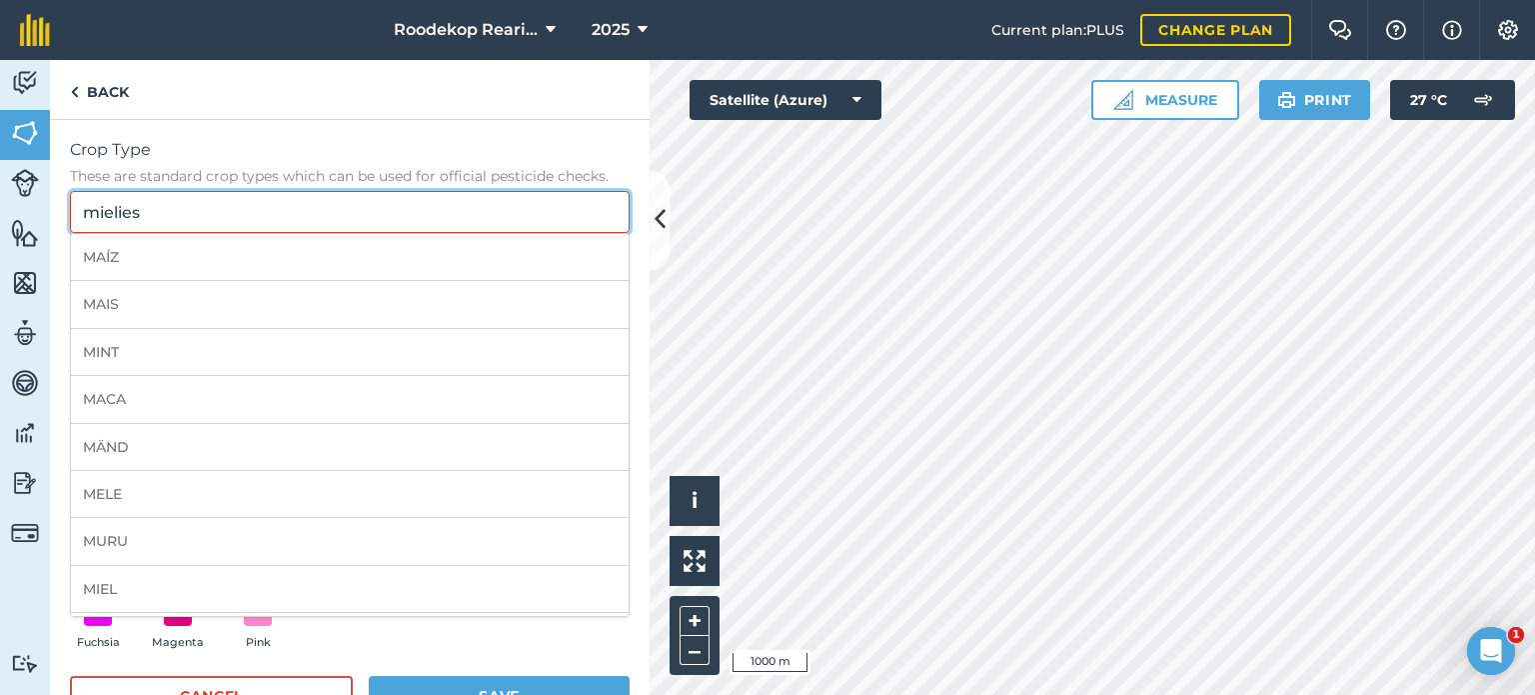
scroll to position [0, 0]
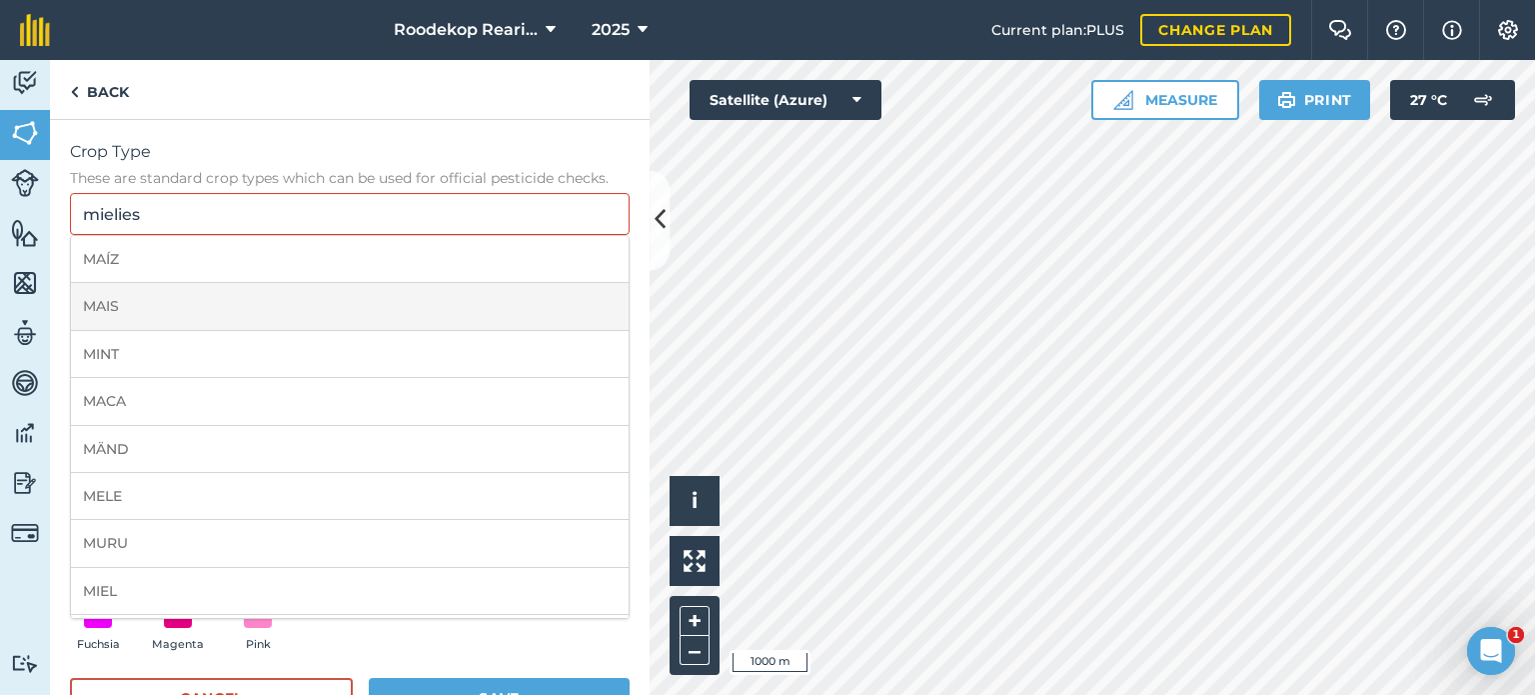
click at [239, 314] on li "MAIS" at bounding box center [350, 306] width 558 height 47
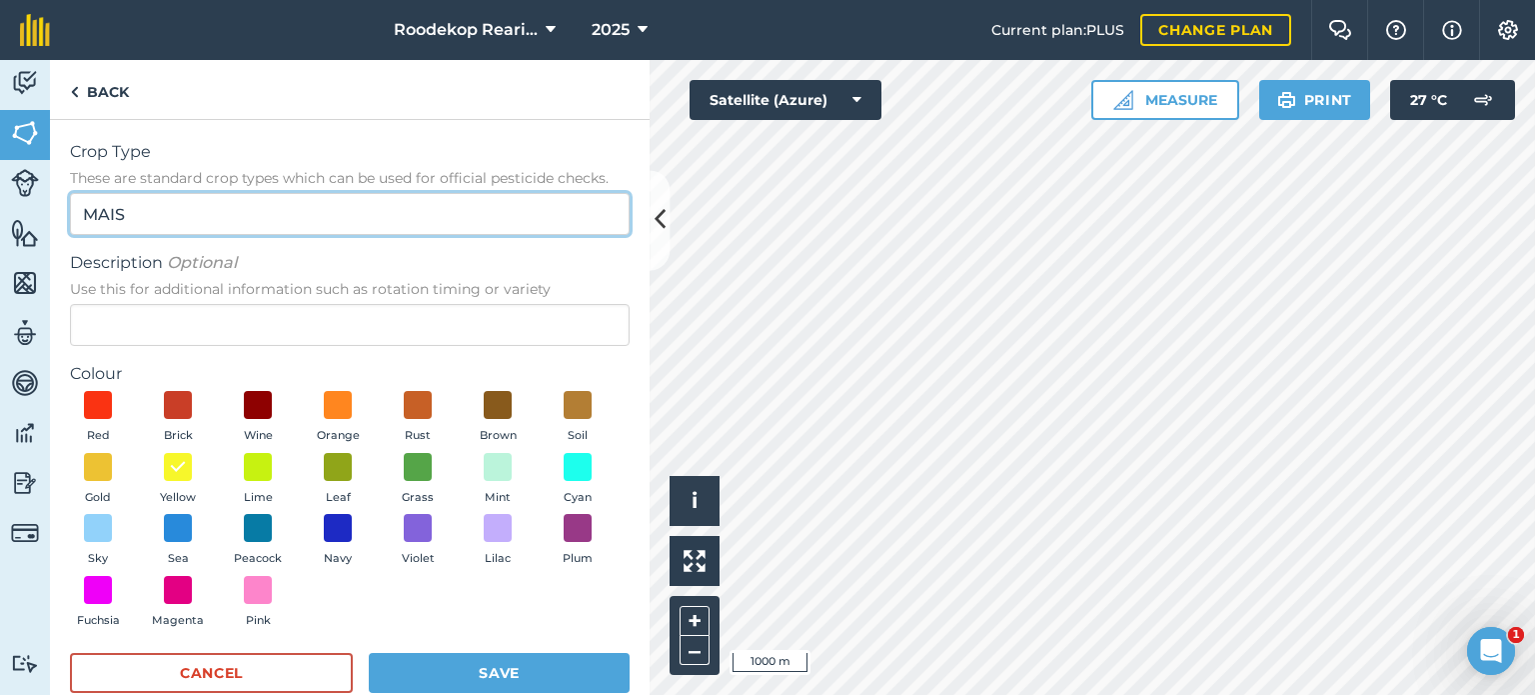
click at [151, 226] on input "MAIS" at bounding box center [350, 214] width 560 height 42
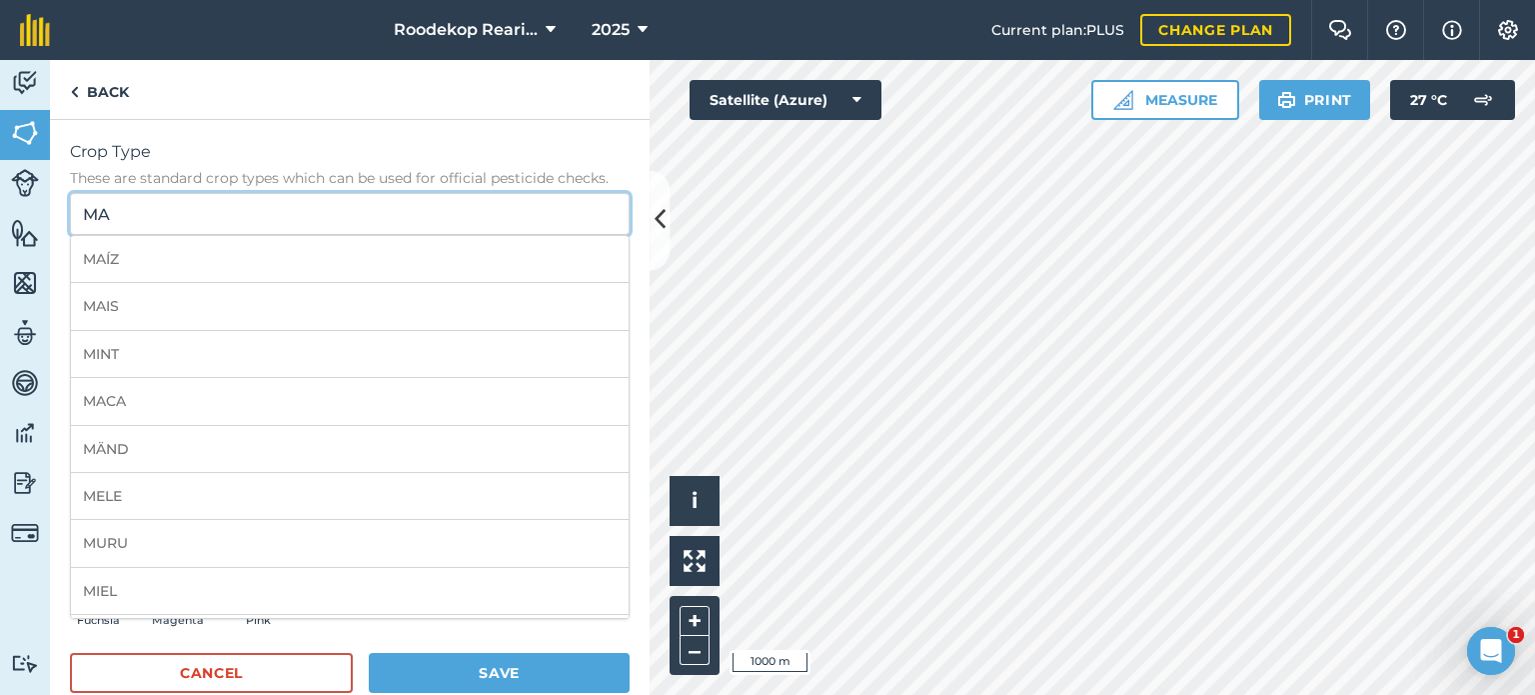
type input "M"
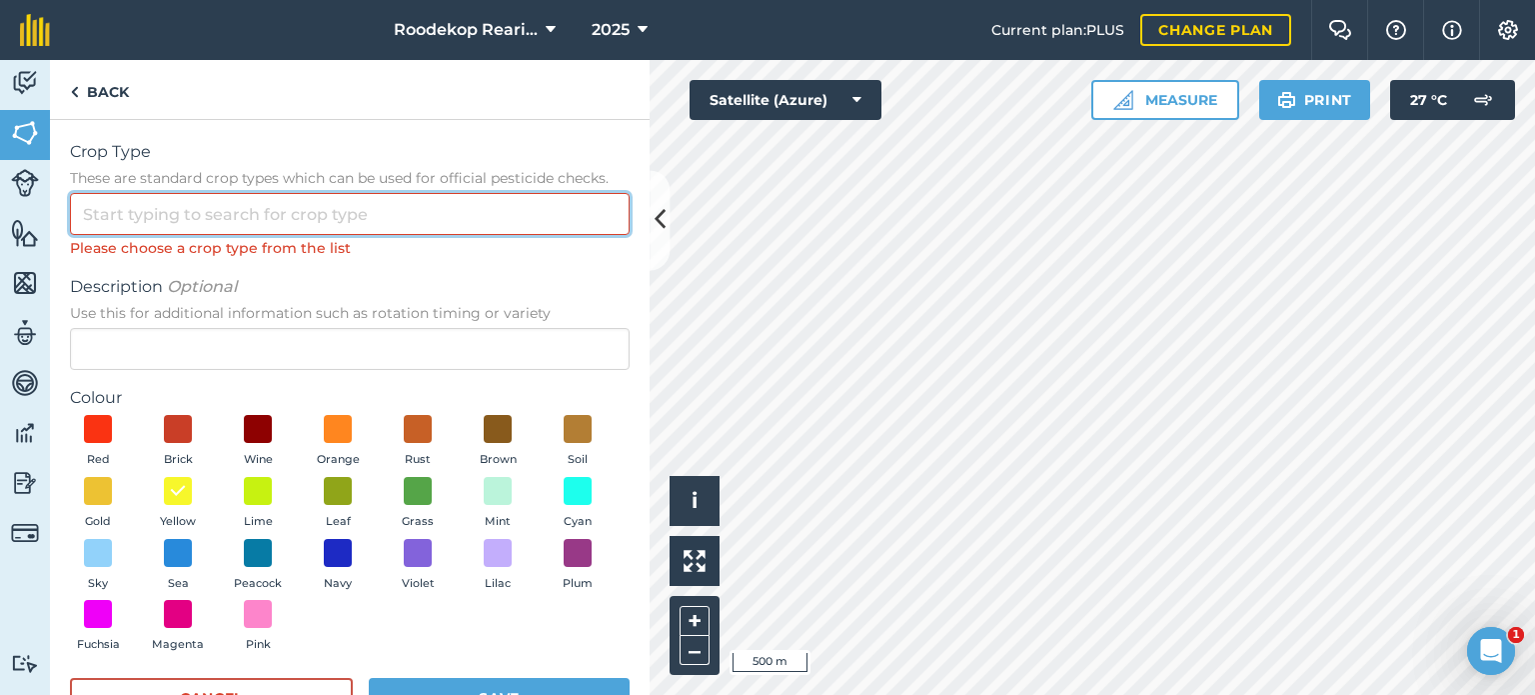
click at [117, 215] on input "Crop Type These are standard crop types which can be used for official pesticid…" at bounding box center [350, 214] width 560 height 42
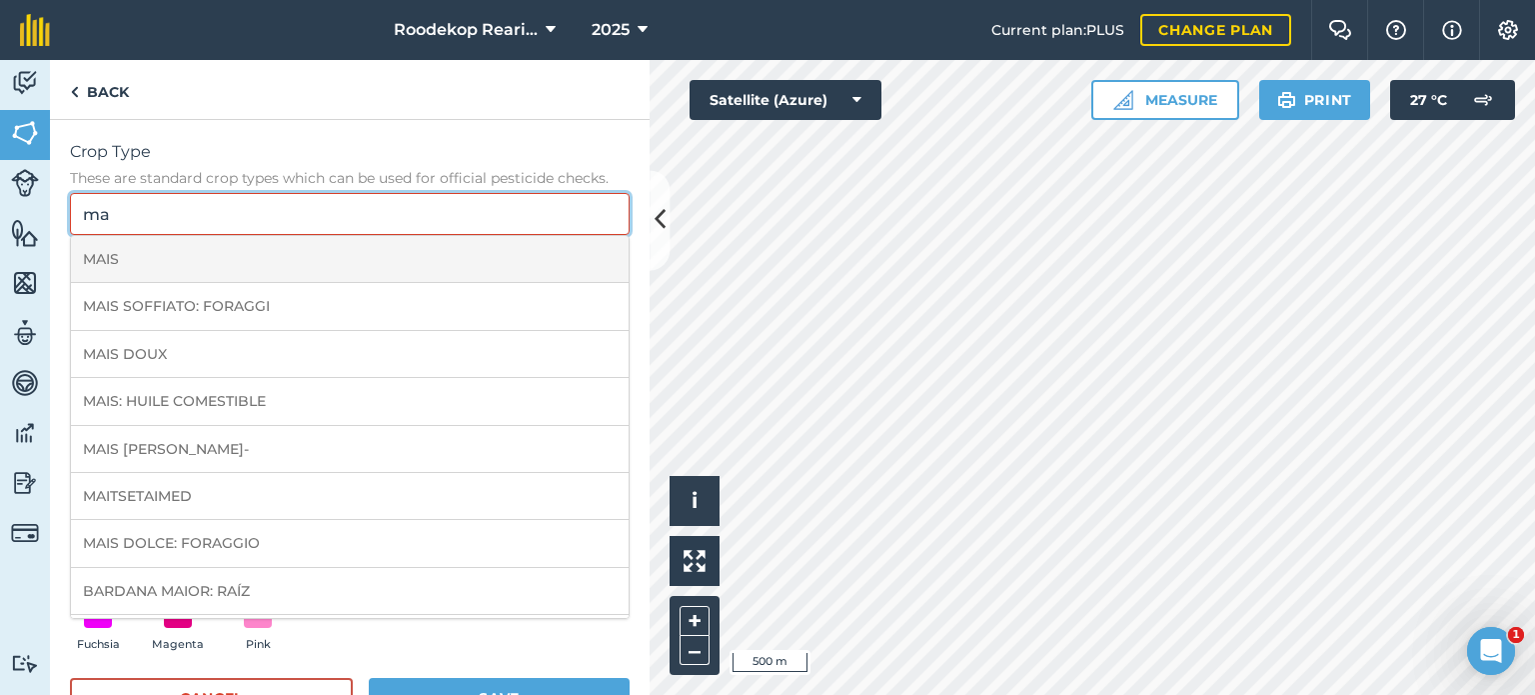
type input "m"
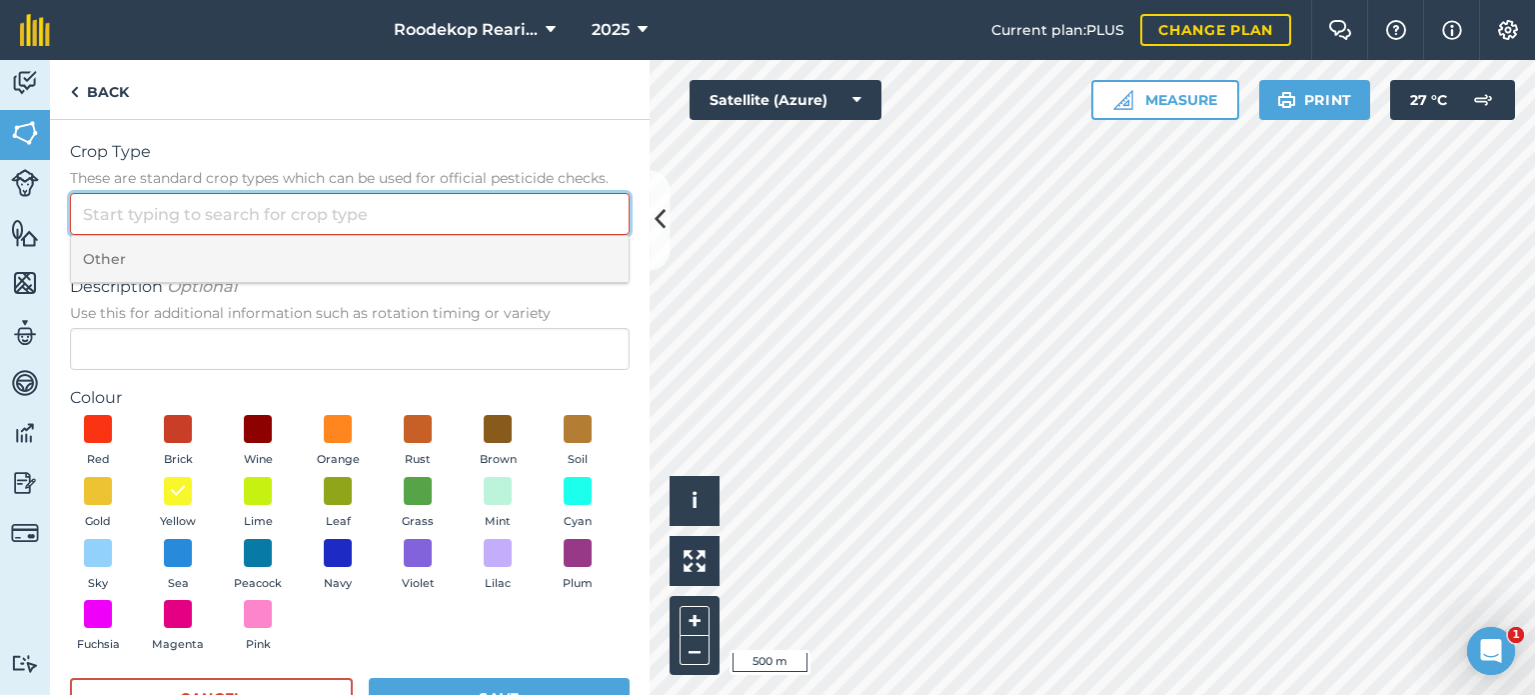
type input "w"
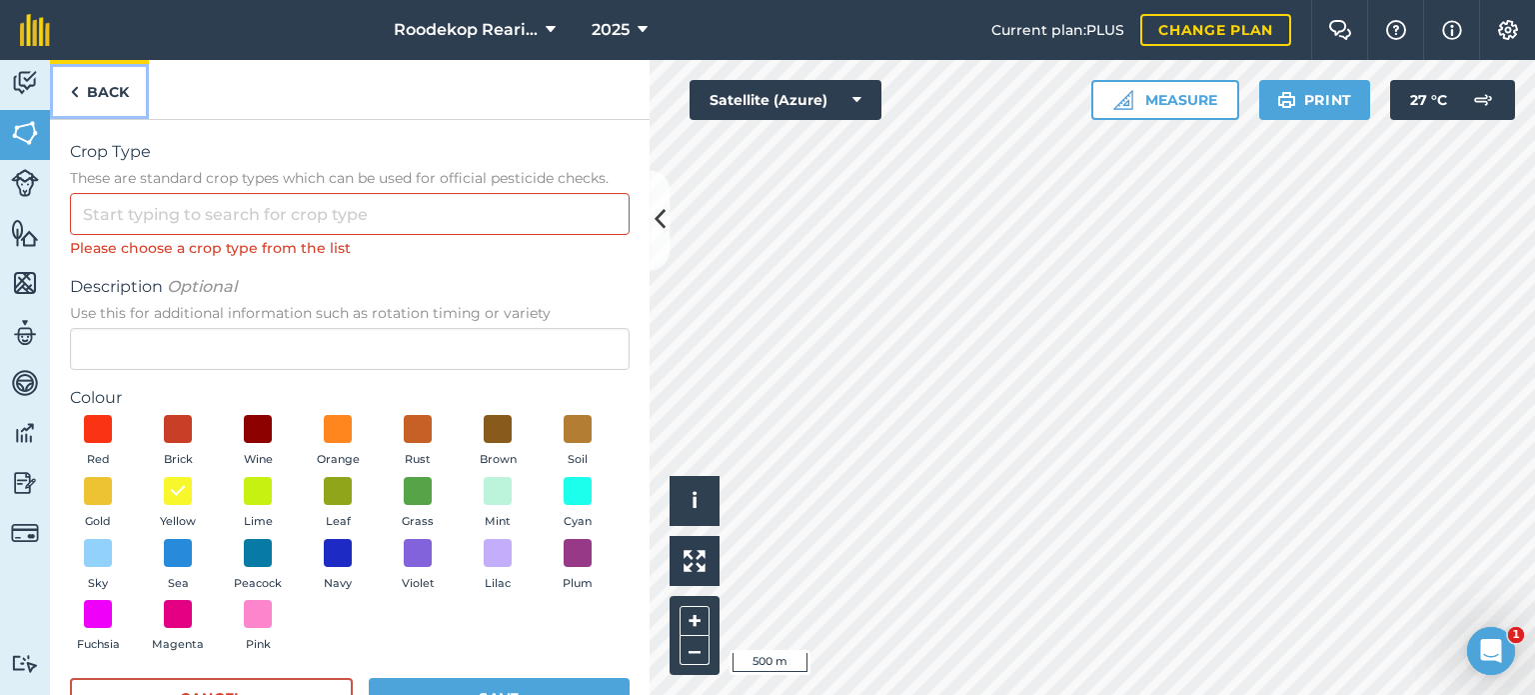
click at [104, 90] on link "Back" at bounding box center [99, 89] width 99 height 59
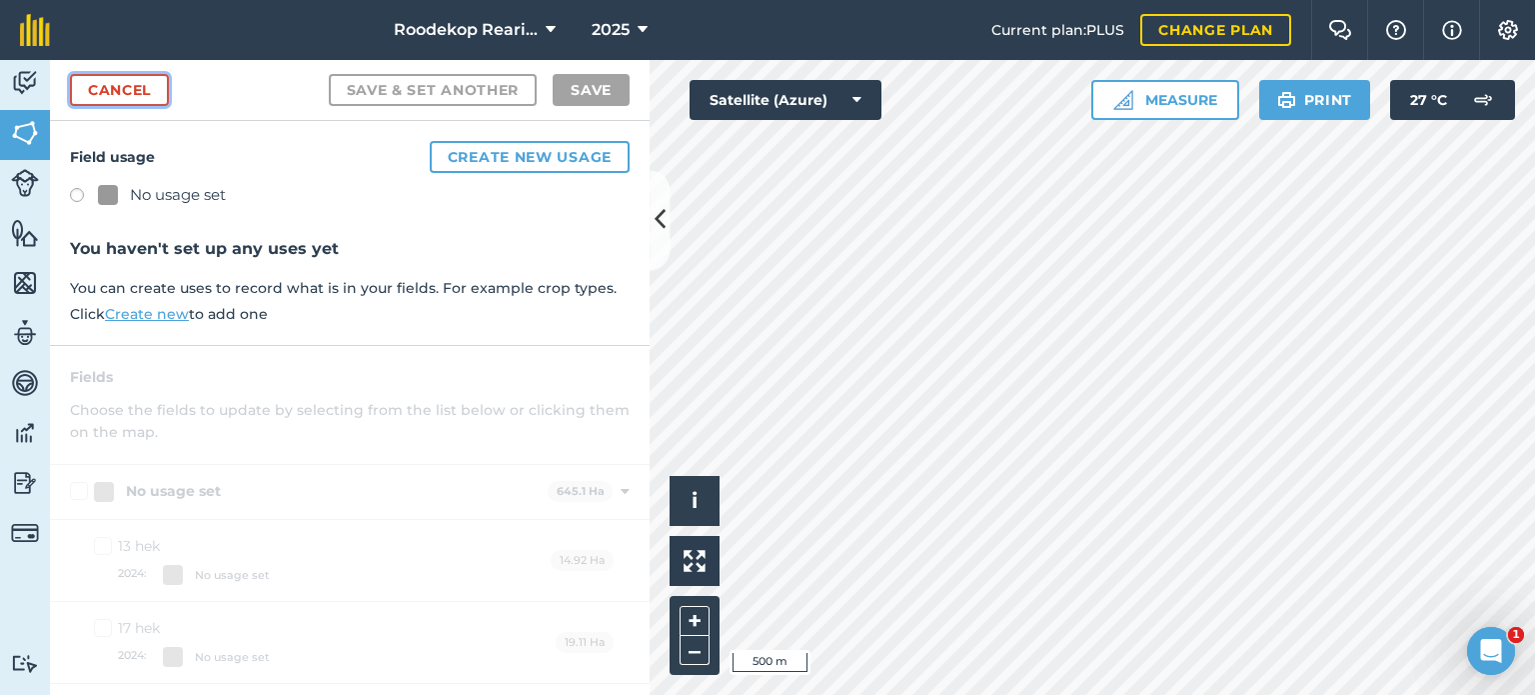
click at [139, 98] on link "Cancel" at bounding box center [119, 90] width 99 height 32
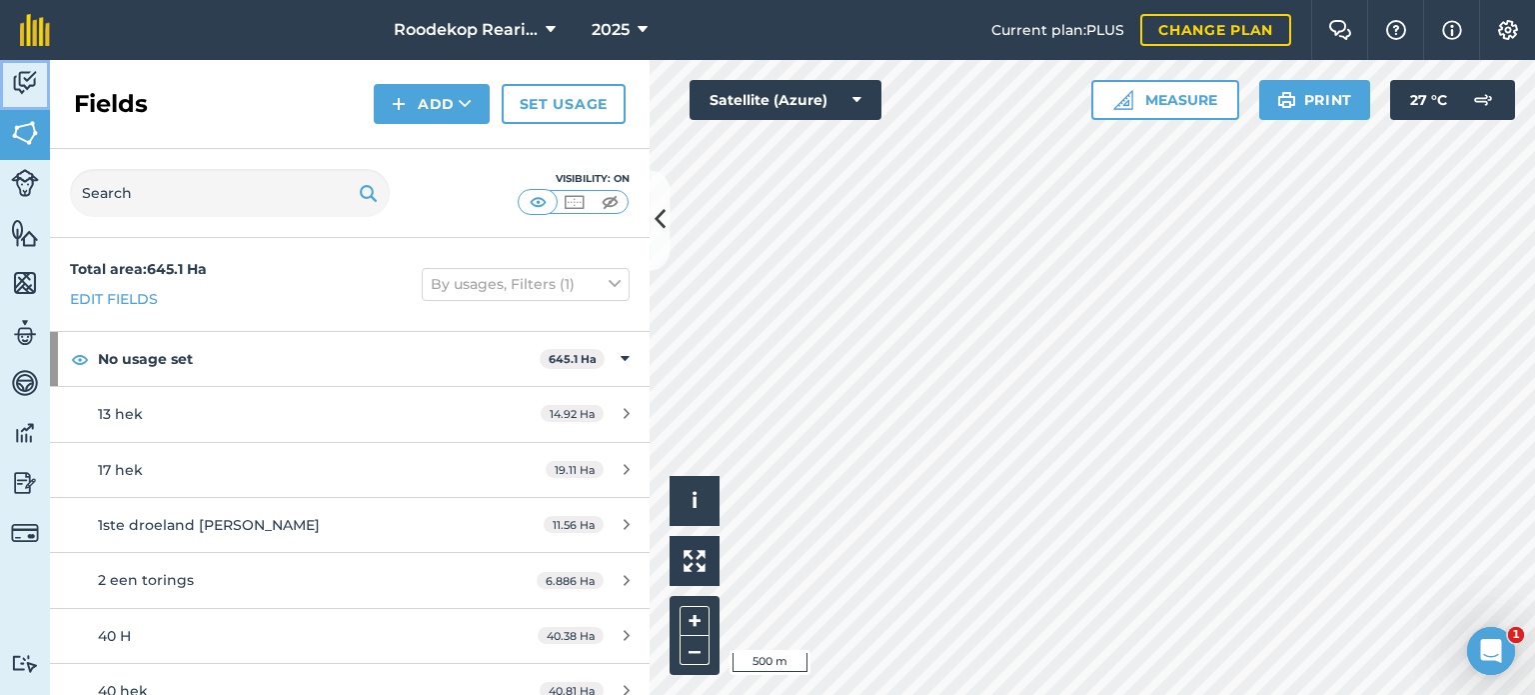
click at [23, 88] on img at bounding box center [25, 83] width 28 height 30
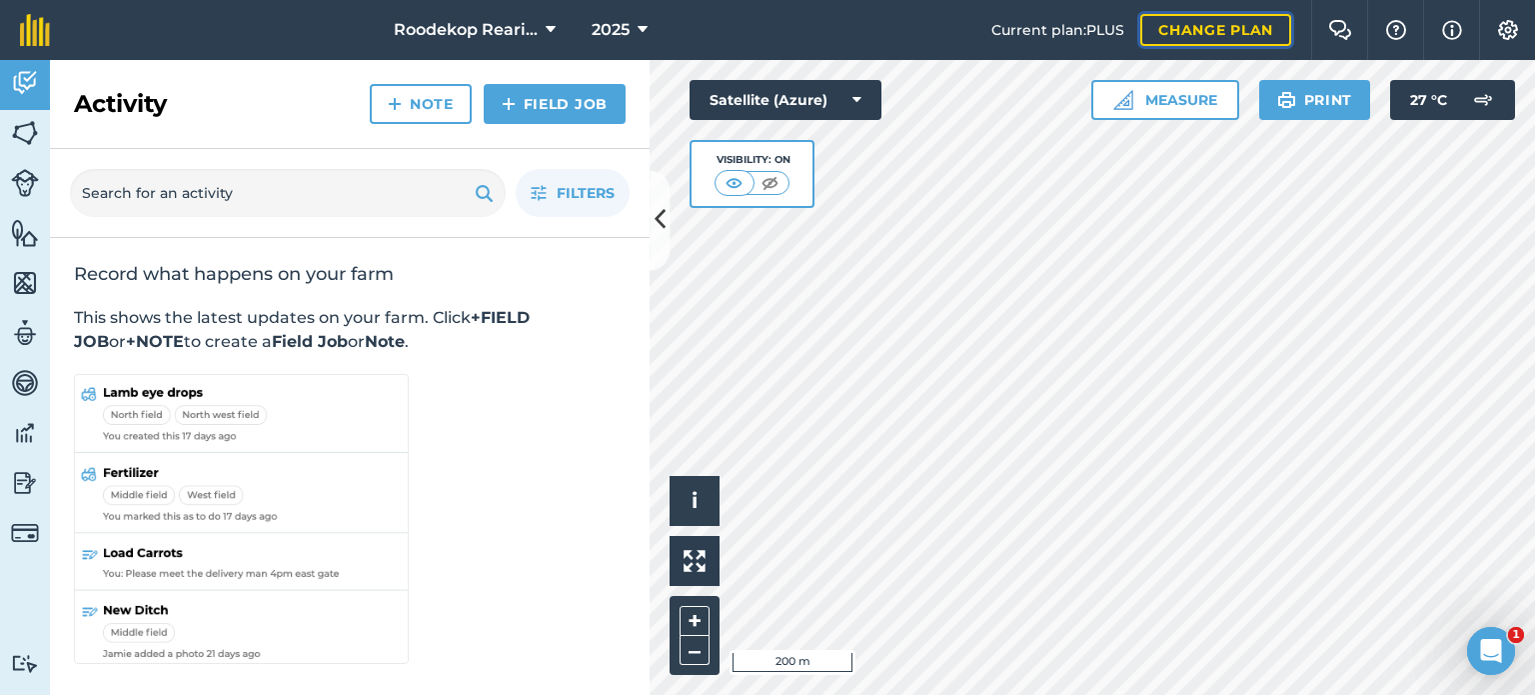
click at [1229, 36] on link "Change plan" at bounding box center [1215, 30] width 151 height 32
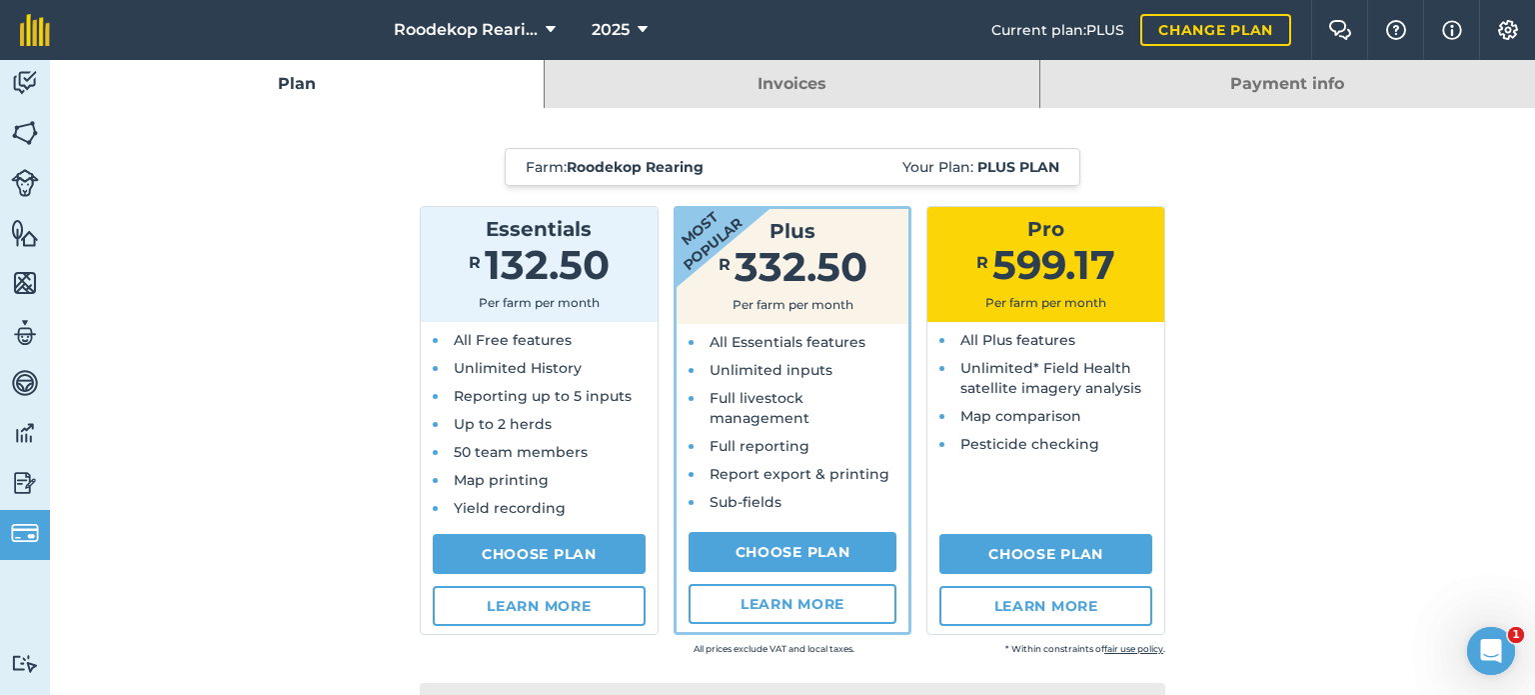
click at [36, 181] on img at bounding box center [25, 183] width 28 height 28
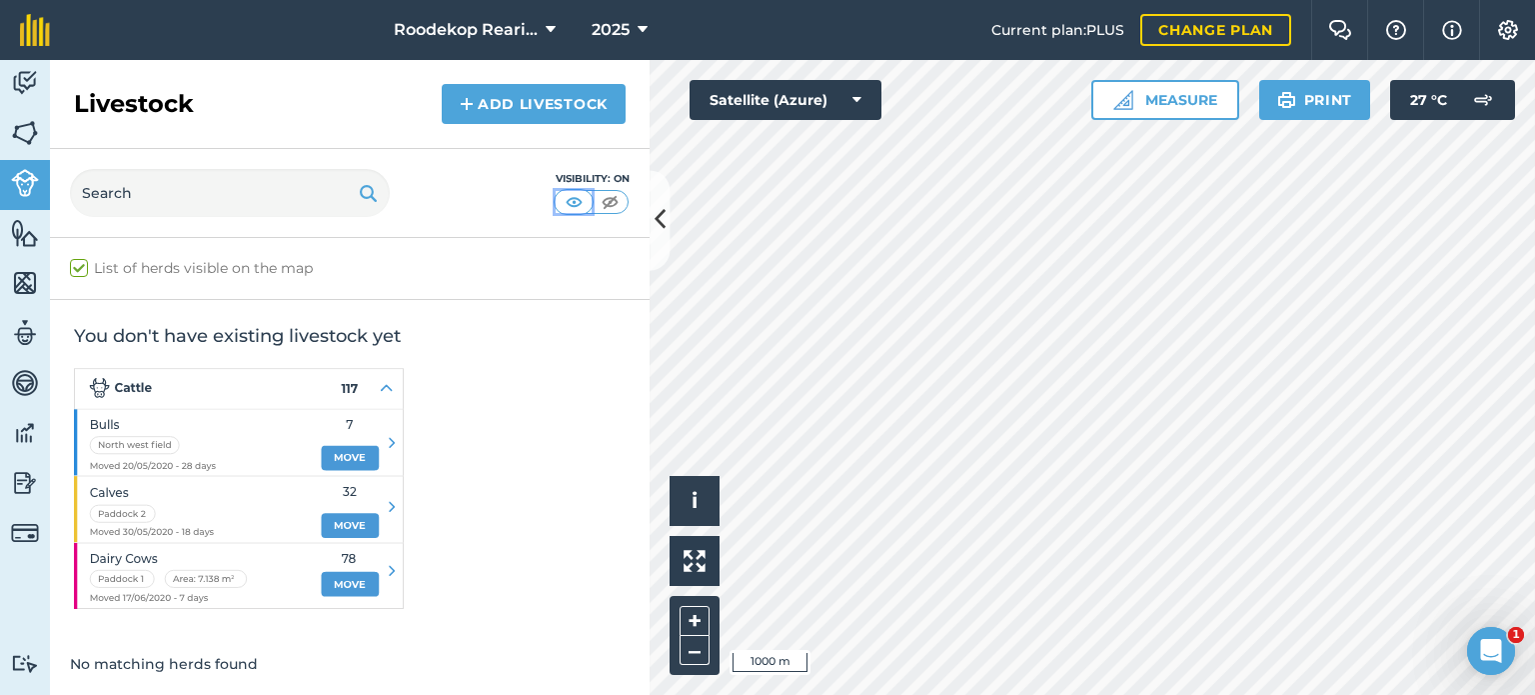
click at [562, 202] on img at bounding box center [574, 202] width 25 height 20
click at [536, 111] on link "Add Livestock" at bounding box center [534, 104] width 184 height 40
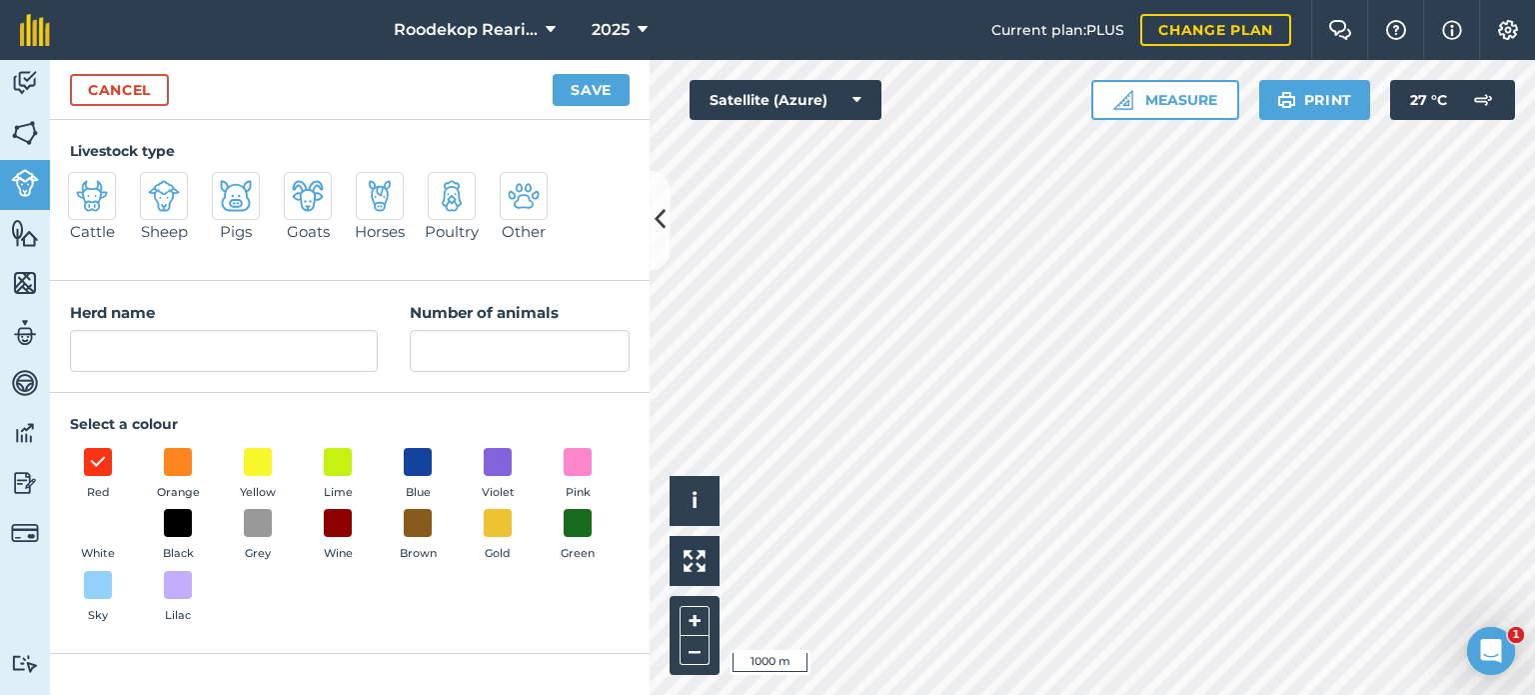
click at [451, 217] on div at bounding box center [452, 196] width 48 height 48
click at [443, 185] on input "Poultry" at bounding box center [436, 178] width 13 height 13
radio input "true"
type input "Poultry"
click at [88, 206] on img at bounding box center [92, 196] width 32 height 32
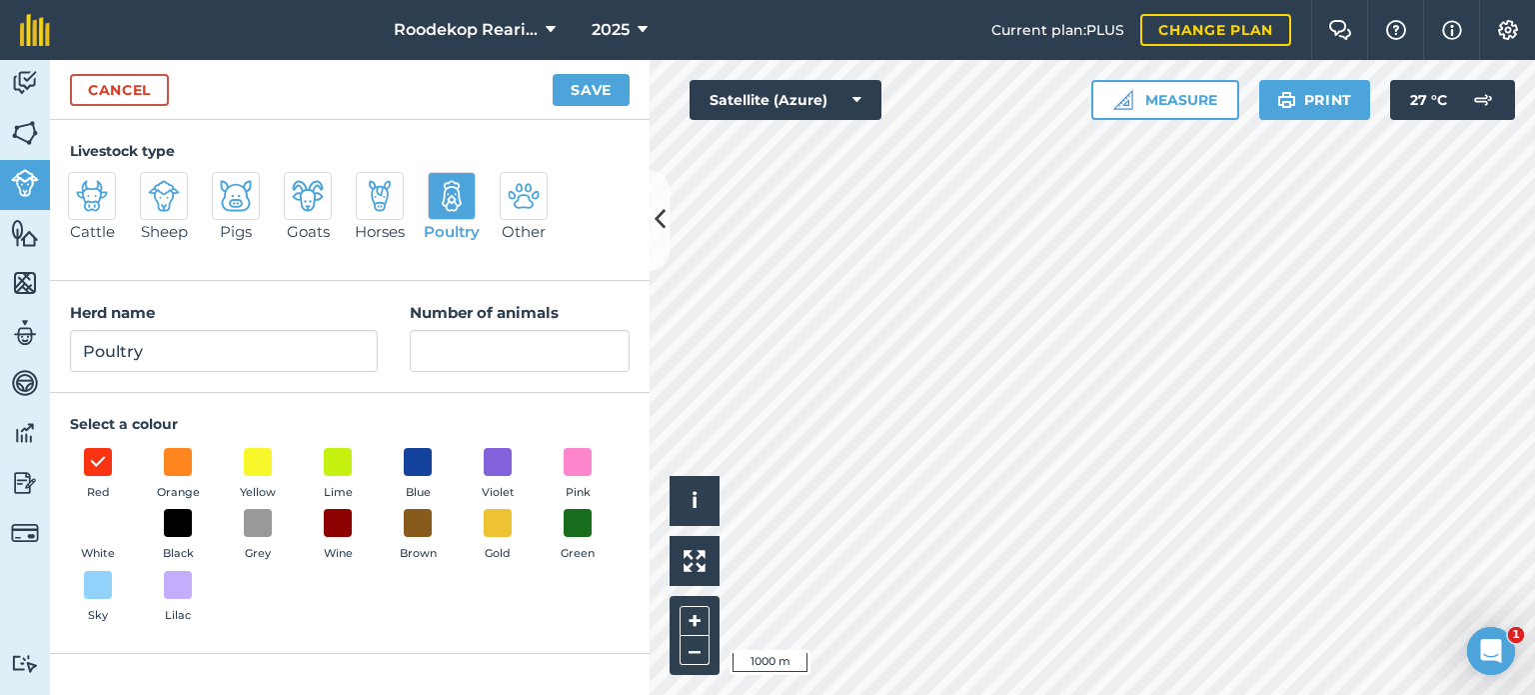
click at [83, 185] on input "Cattle" at bounding box center [76, 178] width 13 height 13
radio input "true"
type input "Cattle"
click at [145, 100] on link "Cancel" at bounding box center [119, 90] width 99 height 32
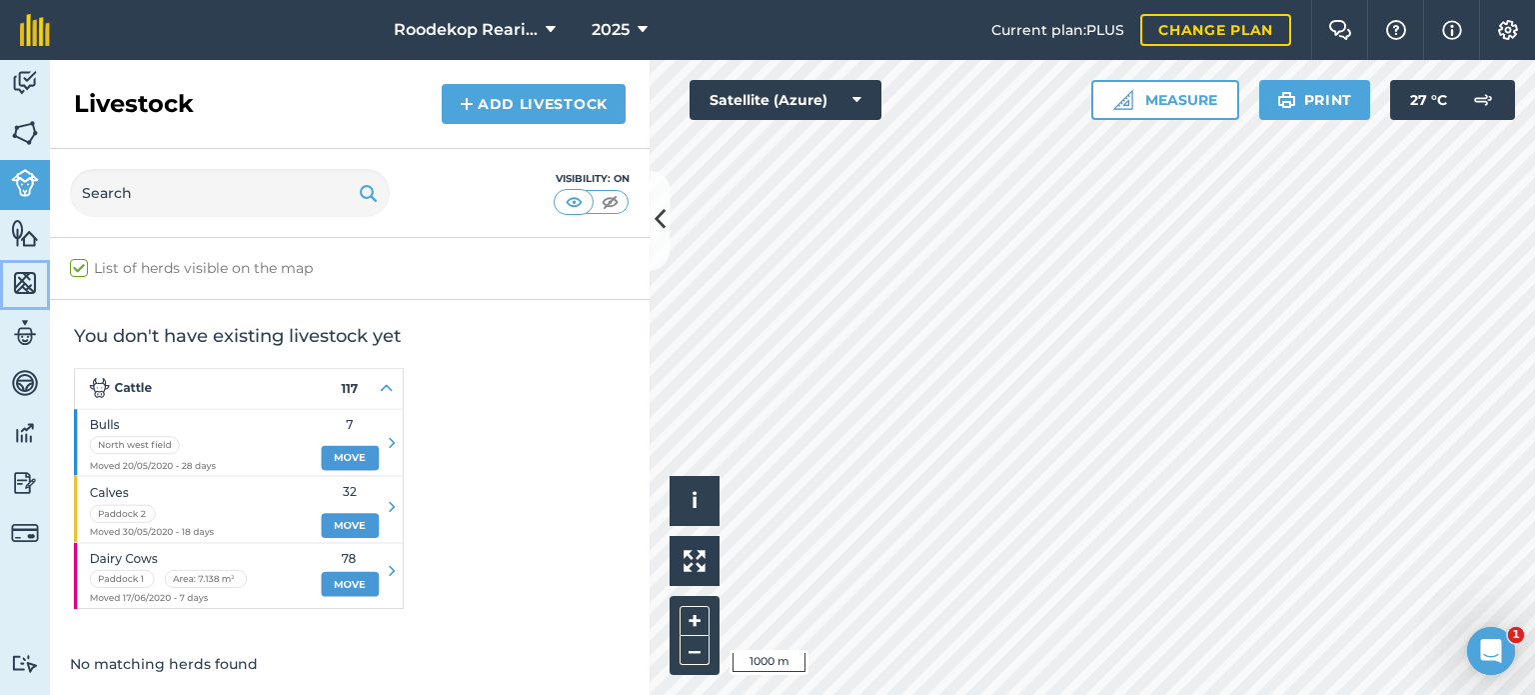
click at [24, 293] on img at bounding box center [25, 283] width 28 height 30
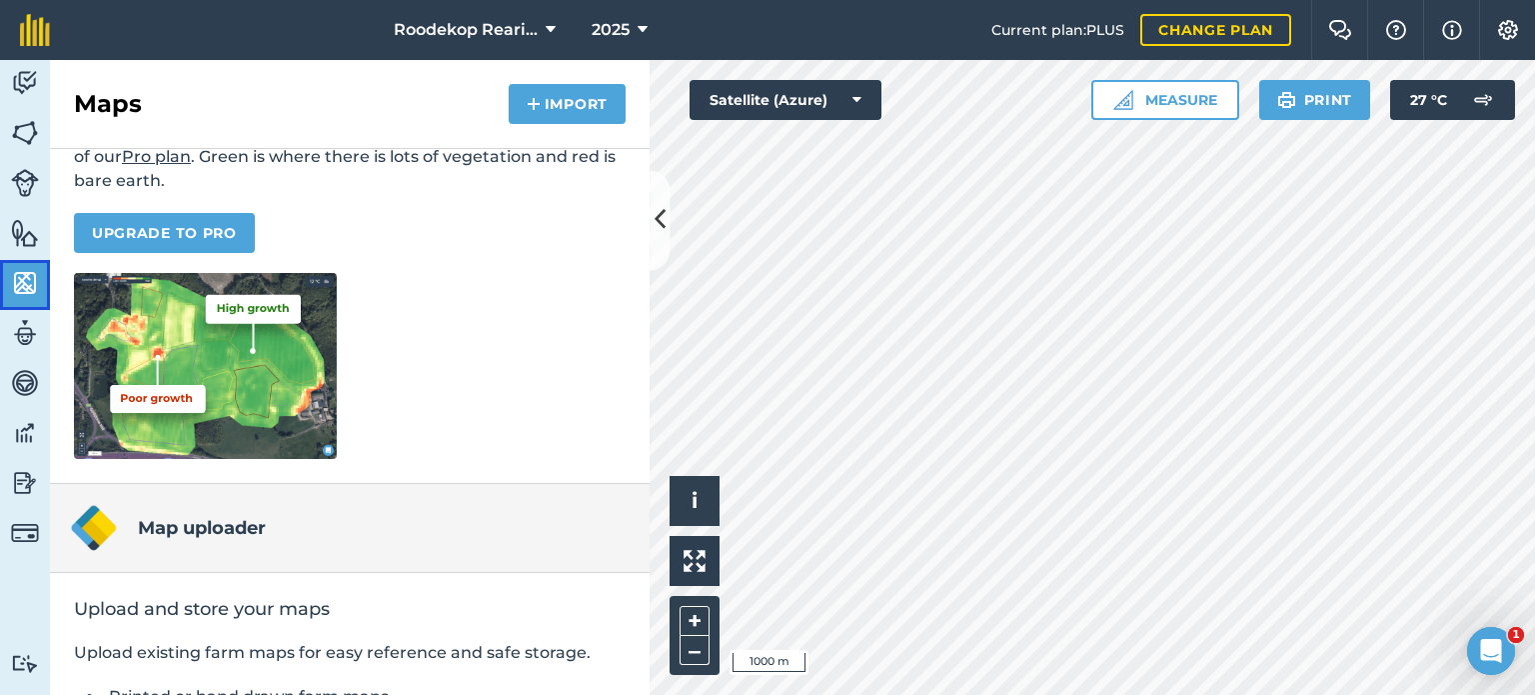
scroll to position [376, 0]
